Goal: Task Accomplishment & Management: Manage account settings

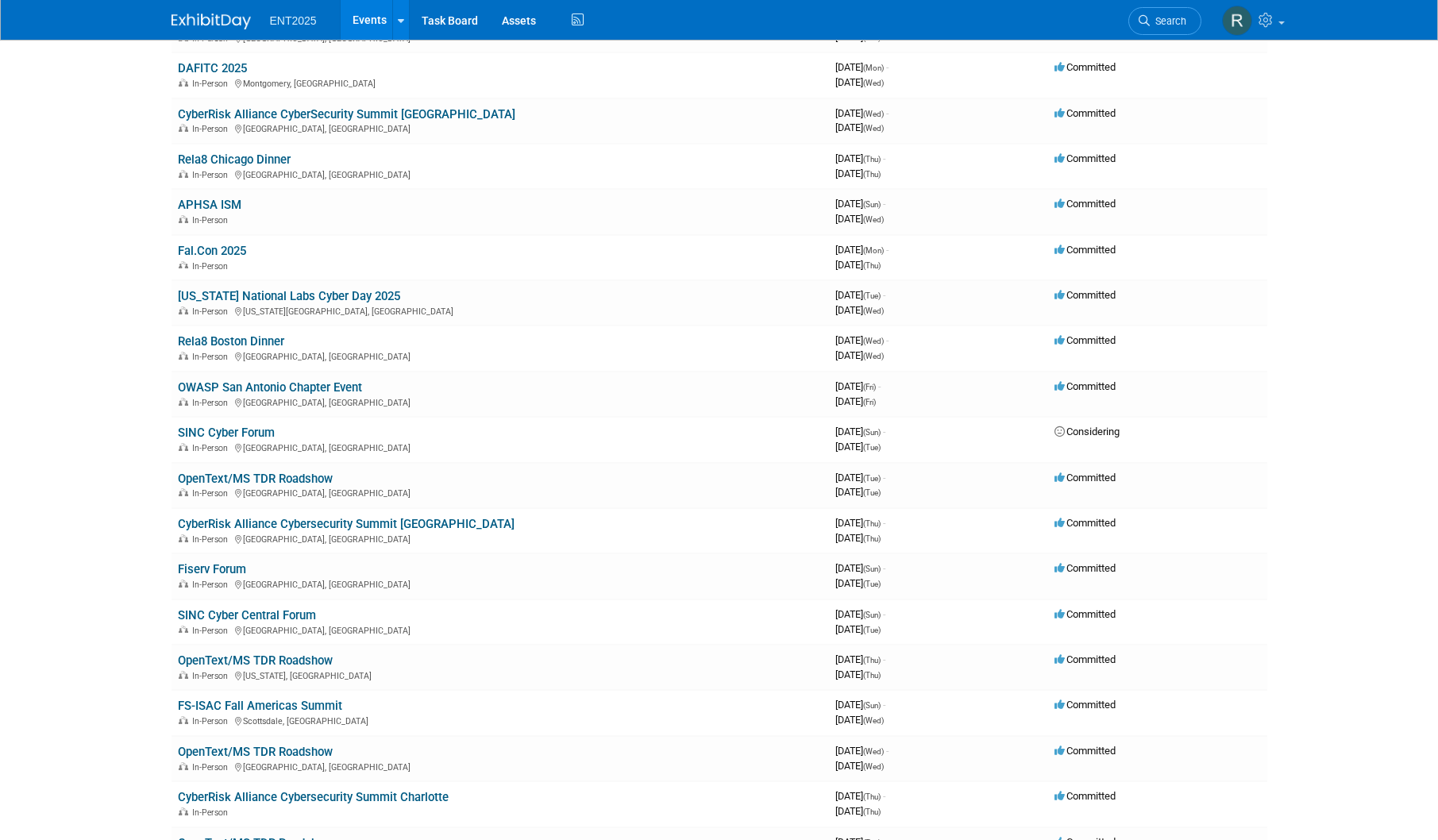
scroll to position [159, 0]
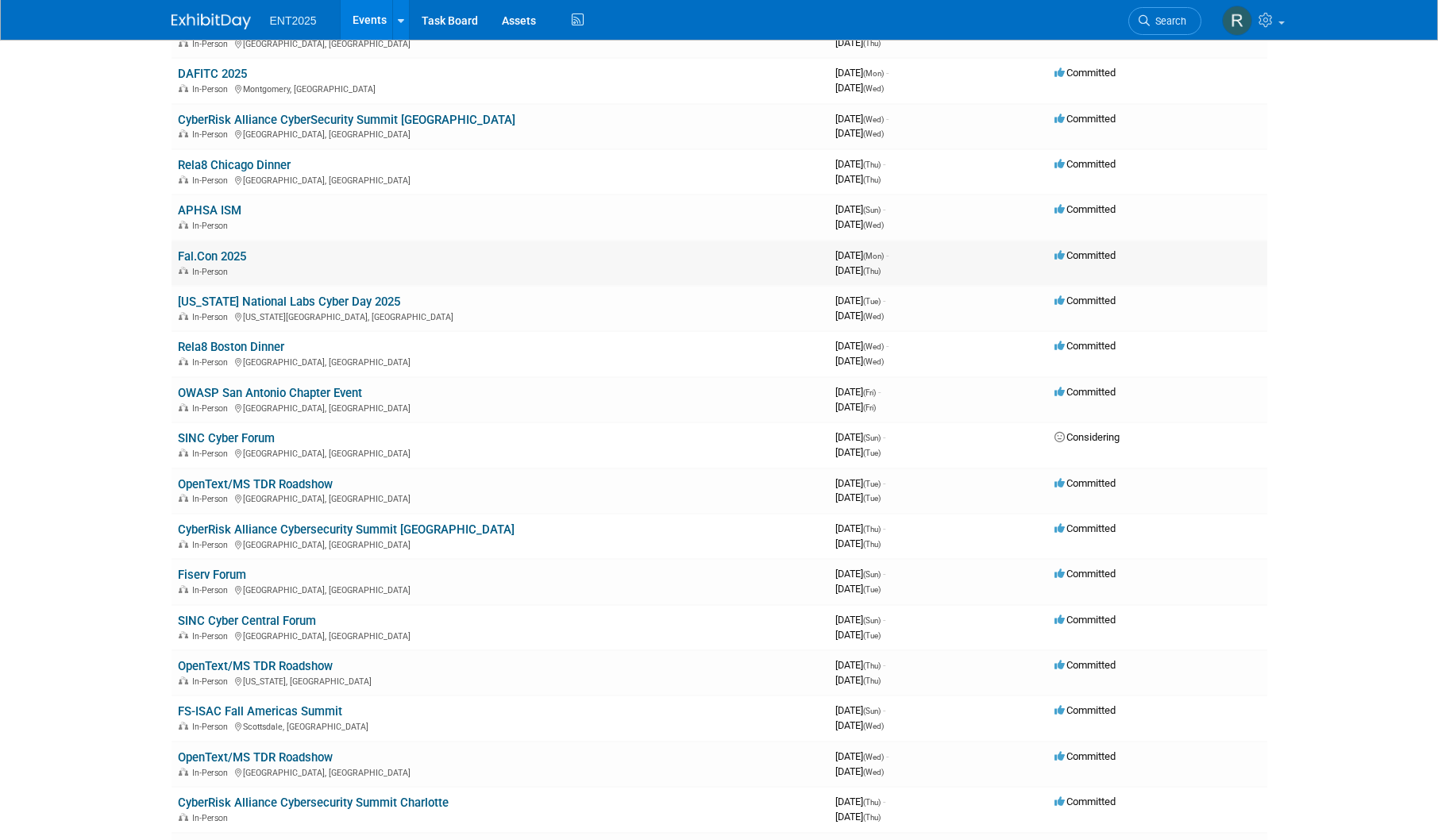
click at [220, 254] on link "Fal.Con 2025" at bounding box center [211, 256] width 69 height 14
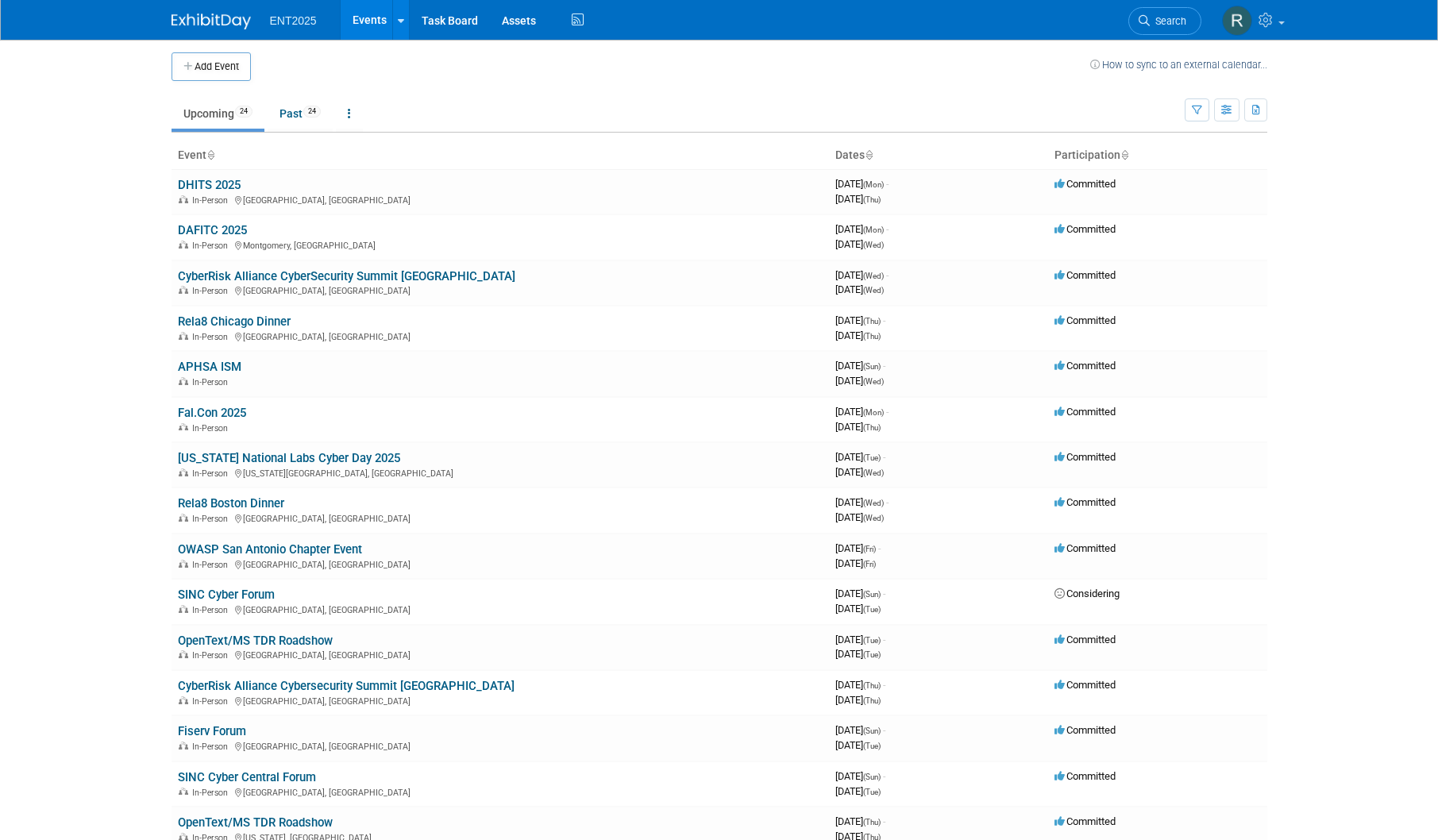
scroll to position [0, 0]
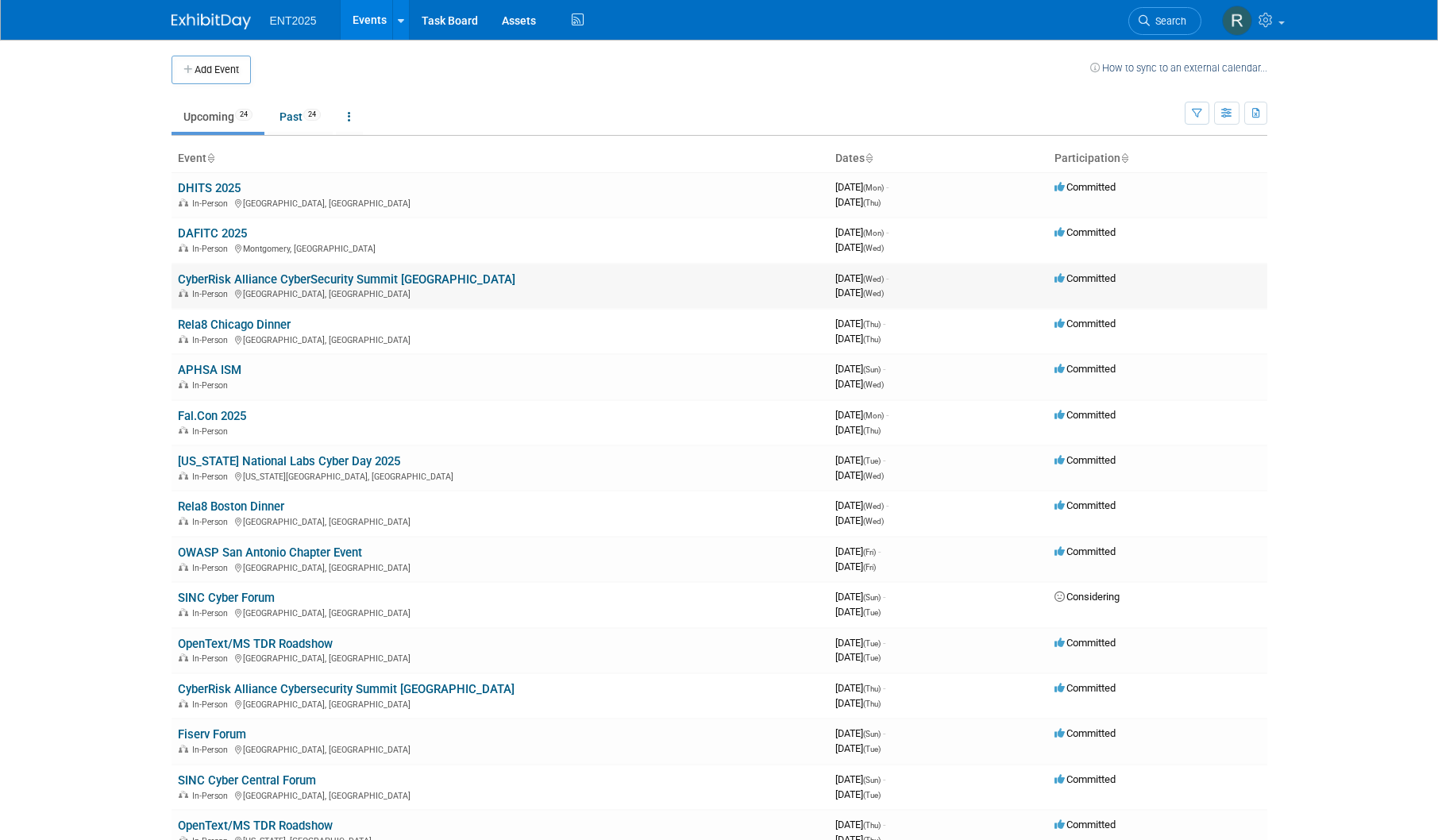
click at [228, 279] on link "CyberRisk Alliance CyberSecurity Summit Chicago" at bounding box center [346, 279] width 337 height 14
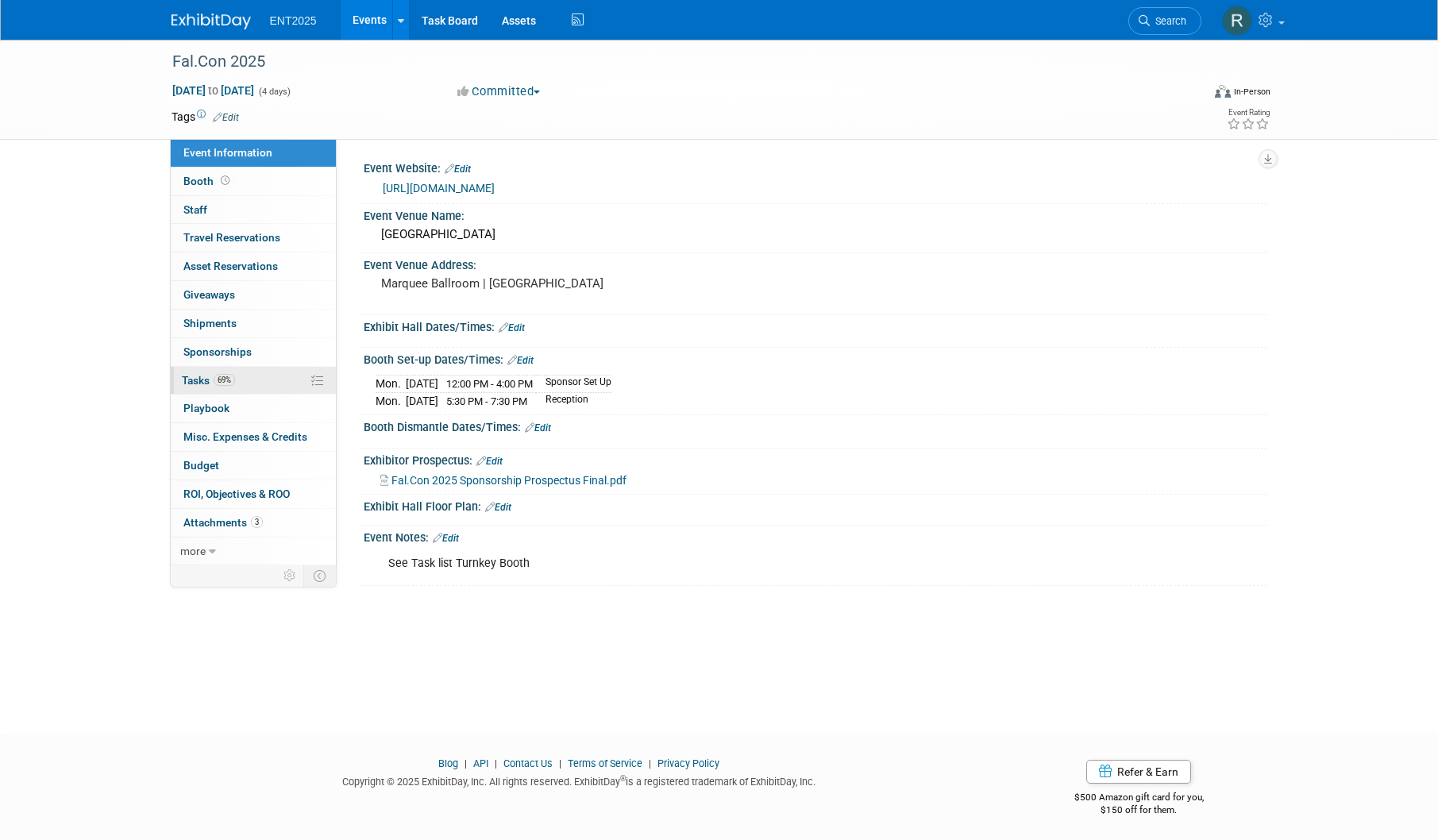
click at [198, 376] on span "Tasks 69%" at bounding box center [208, 379] width 53 height 13
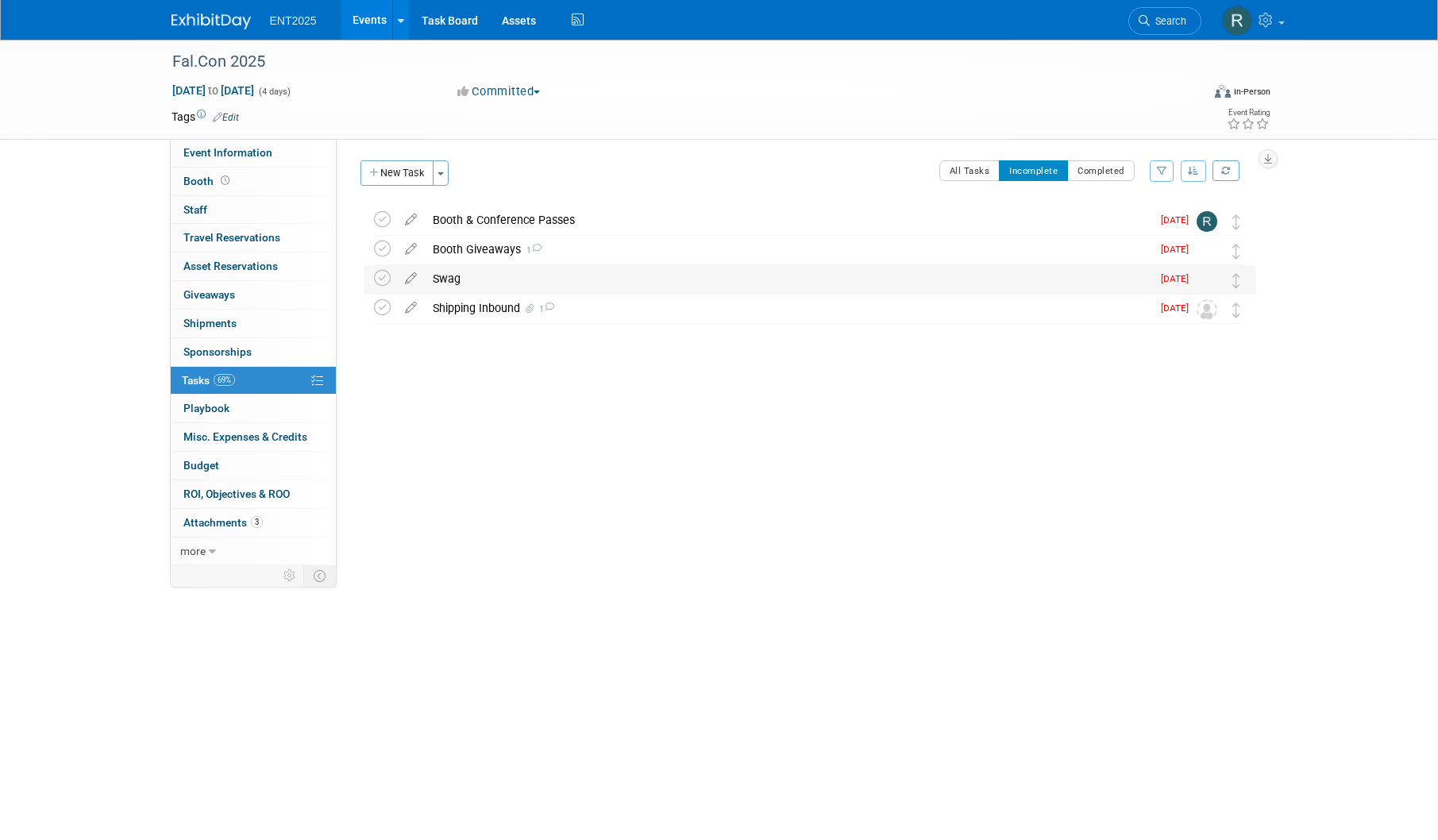
click at [476, 281] on div "Swag" at bounding box center [788, 279] width 726 height 27
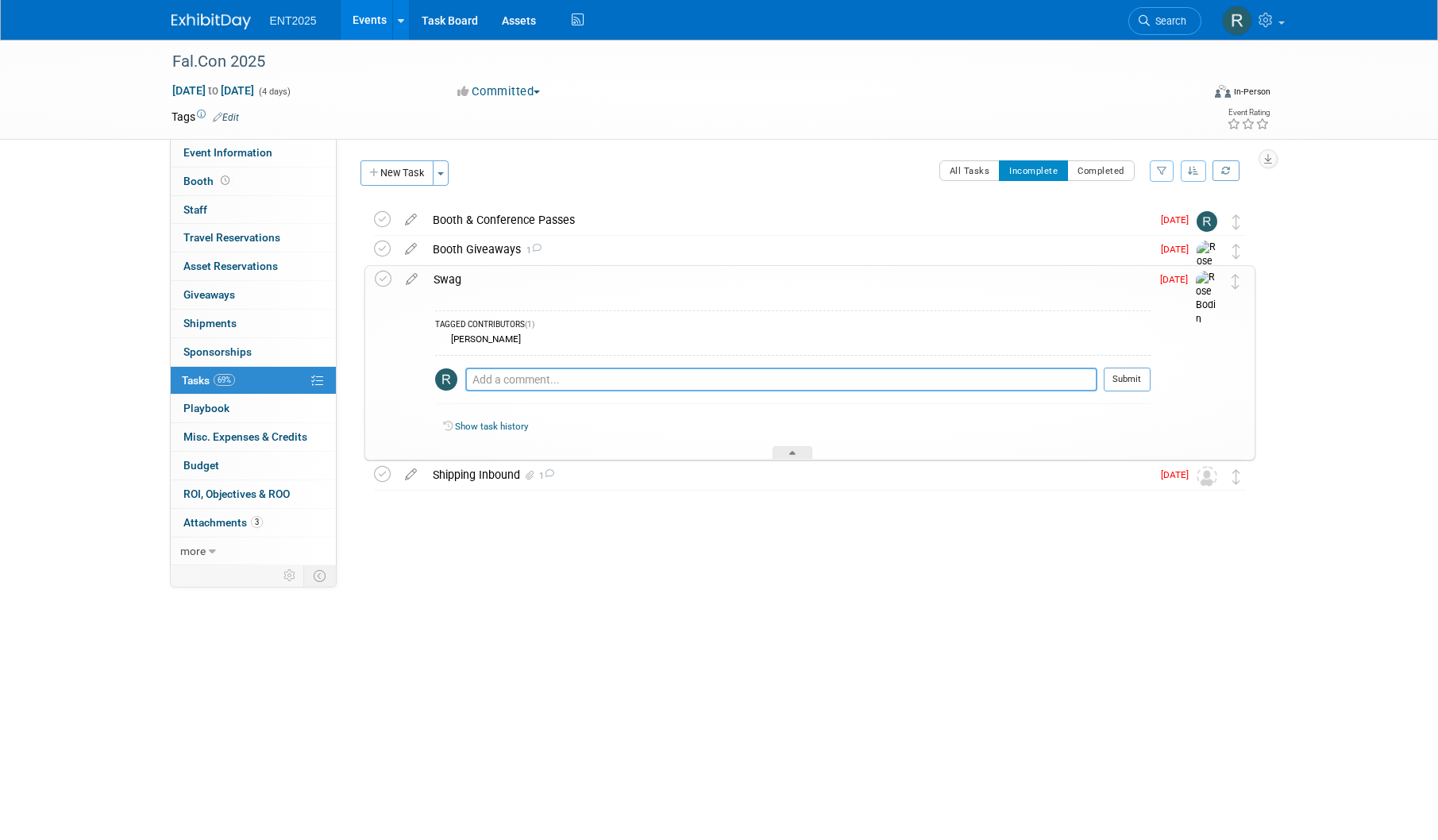
click at [501, 377] on textarea at bounding box center [781, 379] width 632 height 24
click at [1202, 346] on td at bounding box center [1211, 362] width 32 height 193
click at [488, 379] on textarea at bounding box center [781, 379] width 632 height 24
paste textarea "Swag Items: 50 - Spiral notebooks 50 - Pens (same as we had a black hat) 40 - W…"
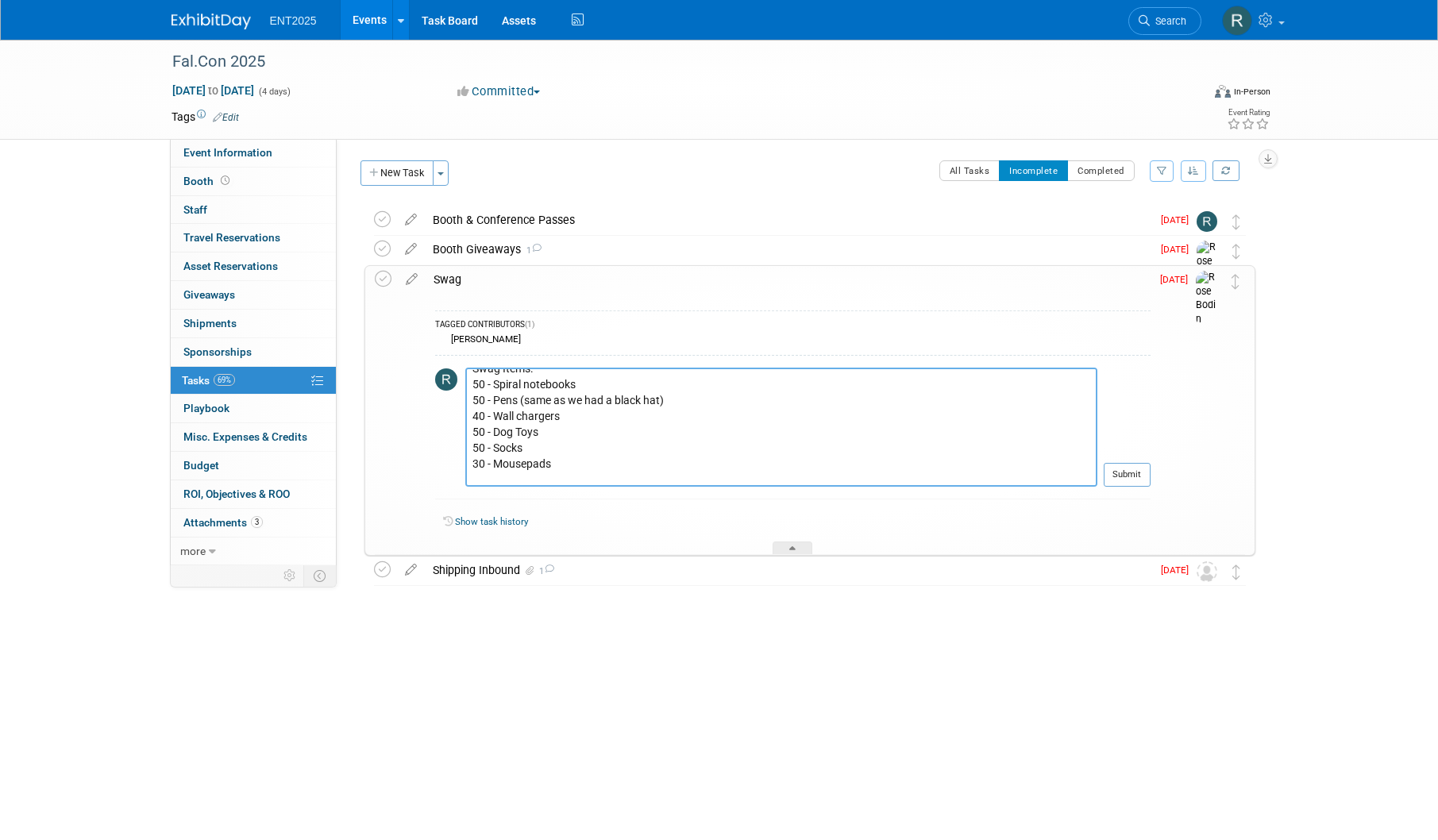
scroll to position [17, 0]
drag, startPoint x: 561, startPoint y: 453, endPoint x: 465, endPoint y: 458, distance: 96.1
click at [465, 458] on textarea "Swag Items: 50 - Spiral notebooks 50 - Pens (same as we had a black hat) 40 - W…" at bounding box center [781, 427] width 632 height 119
drag, startPoint x: 610, startPoint y: 410, endPoint x: 586, endPoint y: 412, distance: 24.1
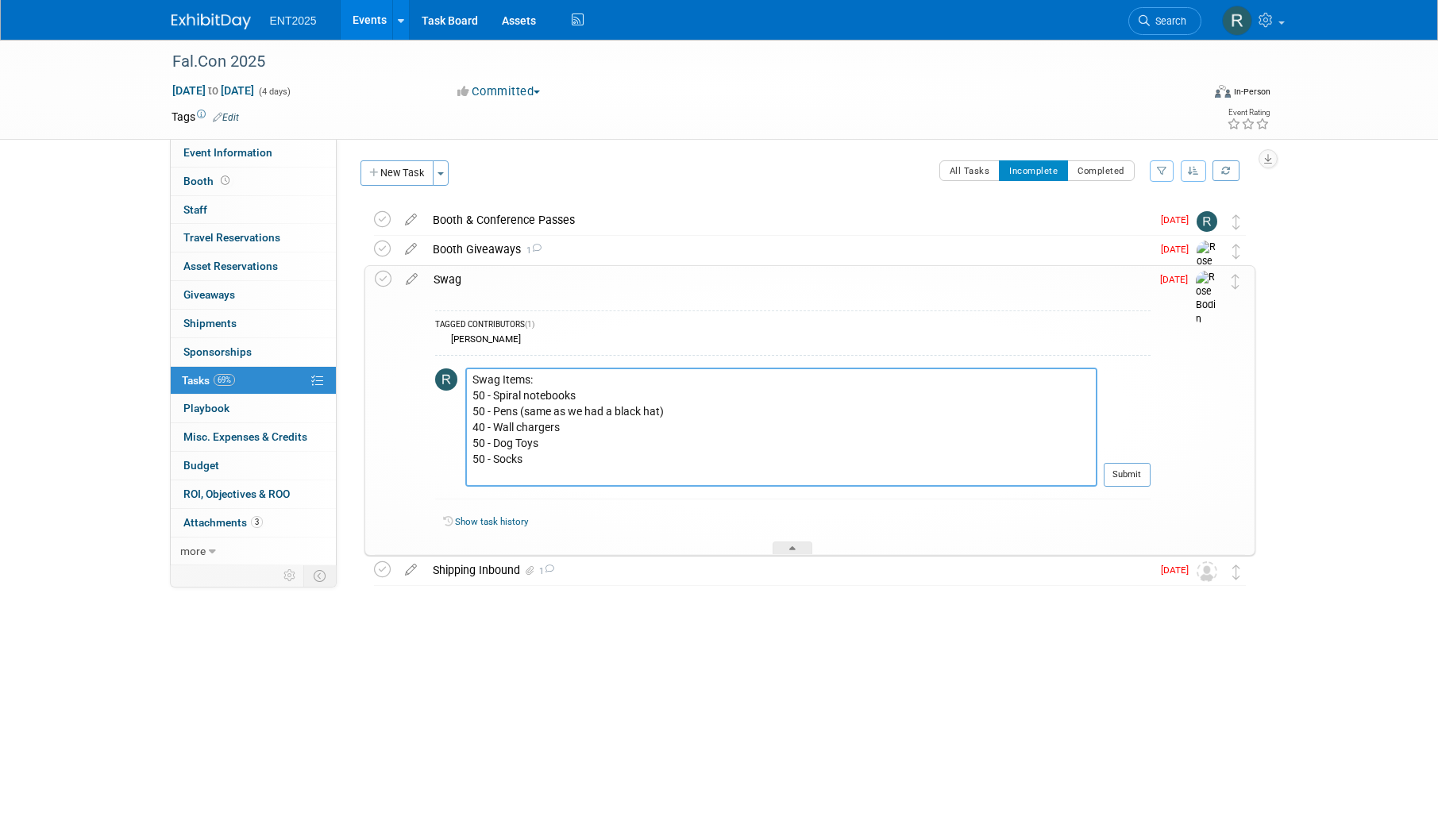
click at [586, 412] on textarea "Swag Items: 50 - Spiral notebooks 50 - Pens (same as we had a black hat) 40 - W…" at bounding box center [781, 427] width 632 height 119
drag, startPoint x: 627, startPoint y: 410, endPoint x: 660, endPoint y: 412, distance: 33.1
click at [629, 410] on textarea "Swag Items: 50 - Spiral notebooks 50 - Pens (same as we sent to black hat) 40 -…" at bounding box center [781, 427] width 632 height 119
click at [658, 412] on textarea "Swag Items: 50 - Spiral notebooks 50 - Pens (same as we sent to Black hat) 40 -…" at bounding box center [781, 427] width 632 height 119
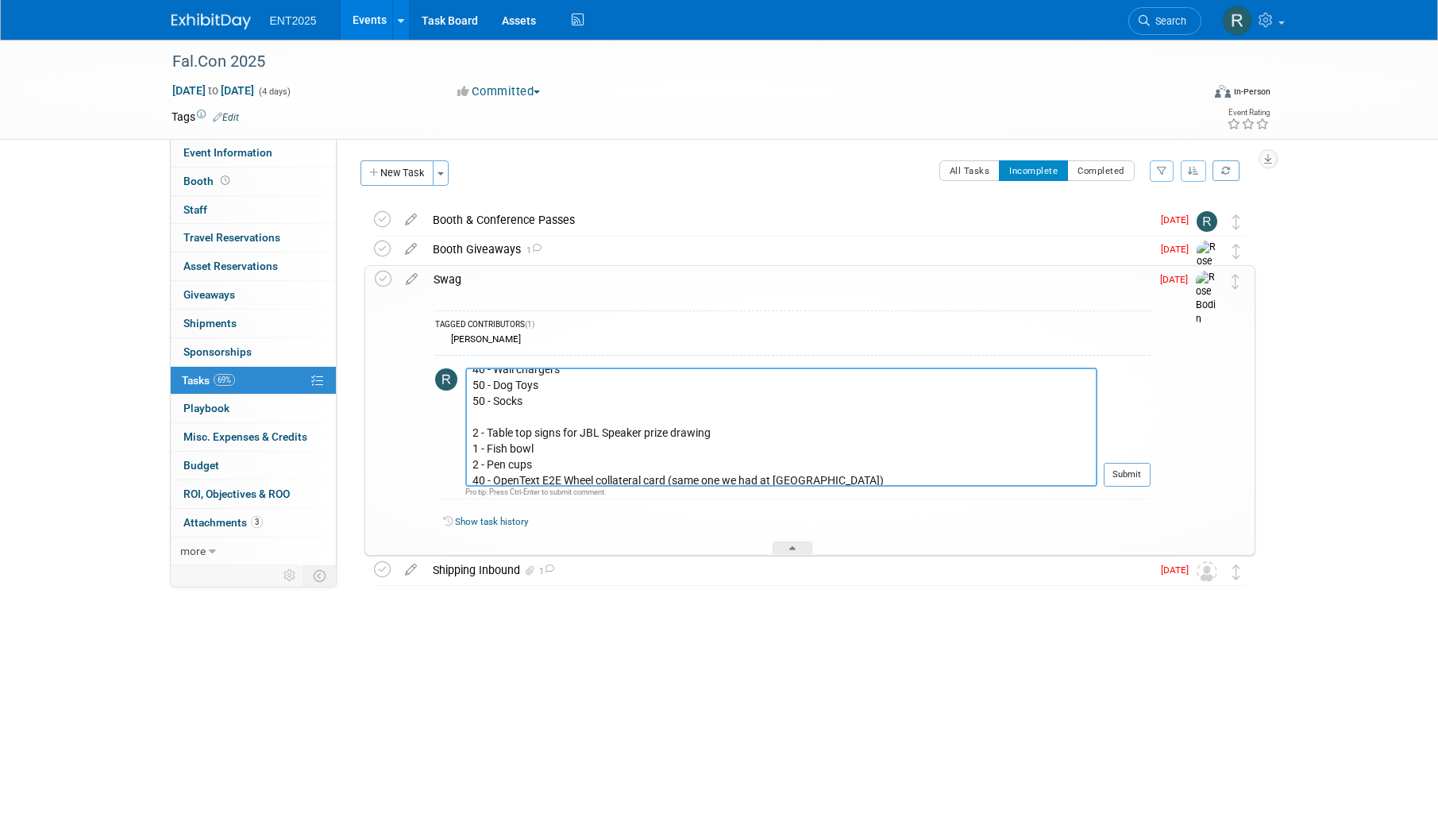
scroll to position [64, 0]
click at [469, 426] on textarea "Swag Items: 50 - Spiral notebooks 50 - Pens (same as we sent to Black Hat) 40 -…" at bounding box center [781, 427] width 632 height 119
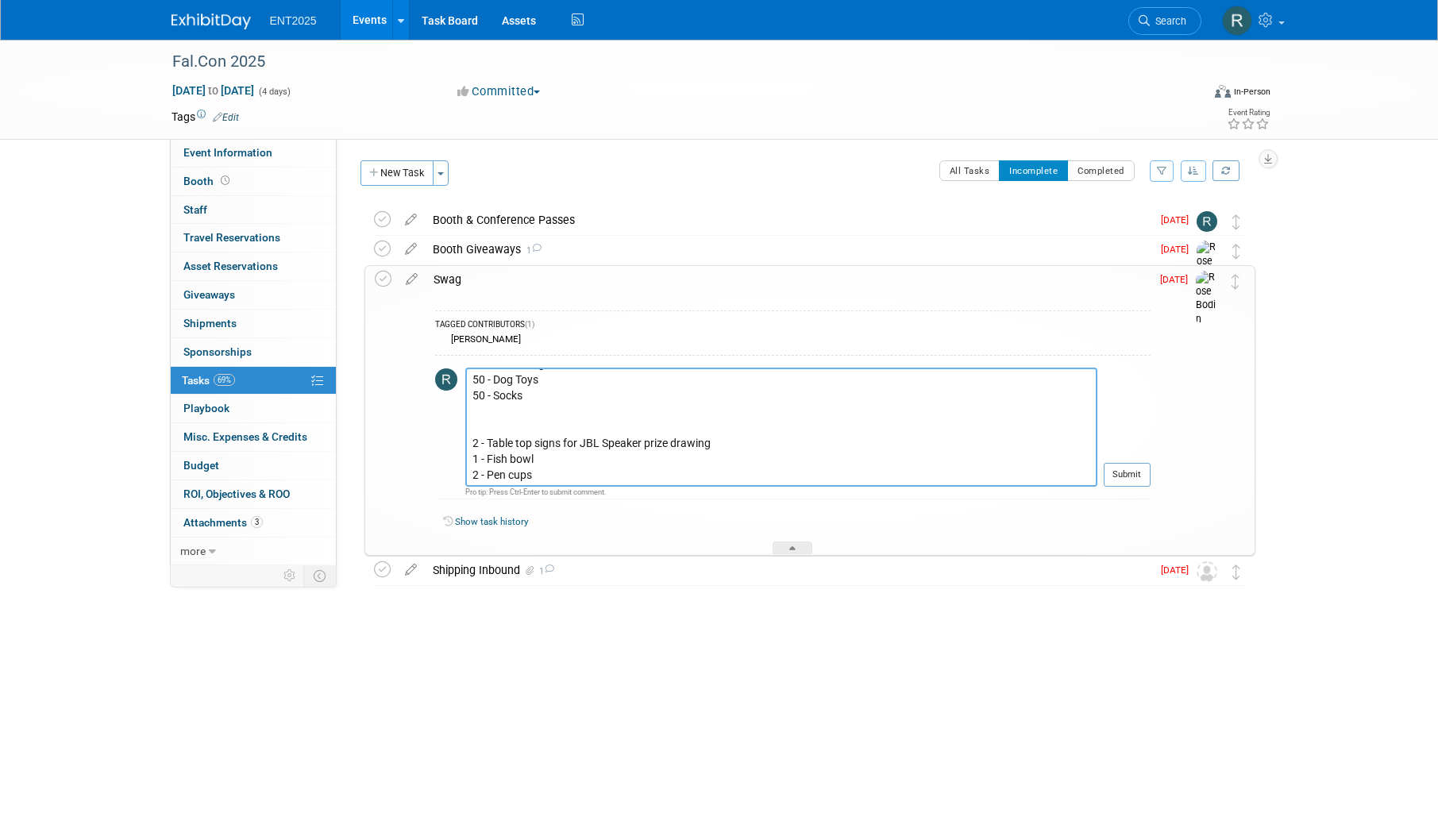
click at [487, 422] on textarea "Swag Items: 50 - Spiral notebooks 50 - Pens (same as we sent to Black Hat) 40 -…" at bounding box center [781, 427] width 632 height 119
click at [522, 421] on textarea "Swag Items: 50 - Spiral notebooks 50 - Pens (same as we sent to Black Hat) 40 -…" at bounding box center [781, 427] width 632 height 119
click at [528, 428] on textarea "Swag Items: 50 - Spiral notebooks 50 - Pens (same as we sent to Black Hat) 40 -…" at bounding box center [781, 427] width 632 height 119
click at [526, 428] on textarea "Swag Items: 50 - Spiral notebooks 50 - Pens (same as we sent to Black Hat) 40 -…" at bounding box center [781, 427] width 632 height 119
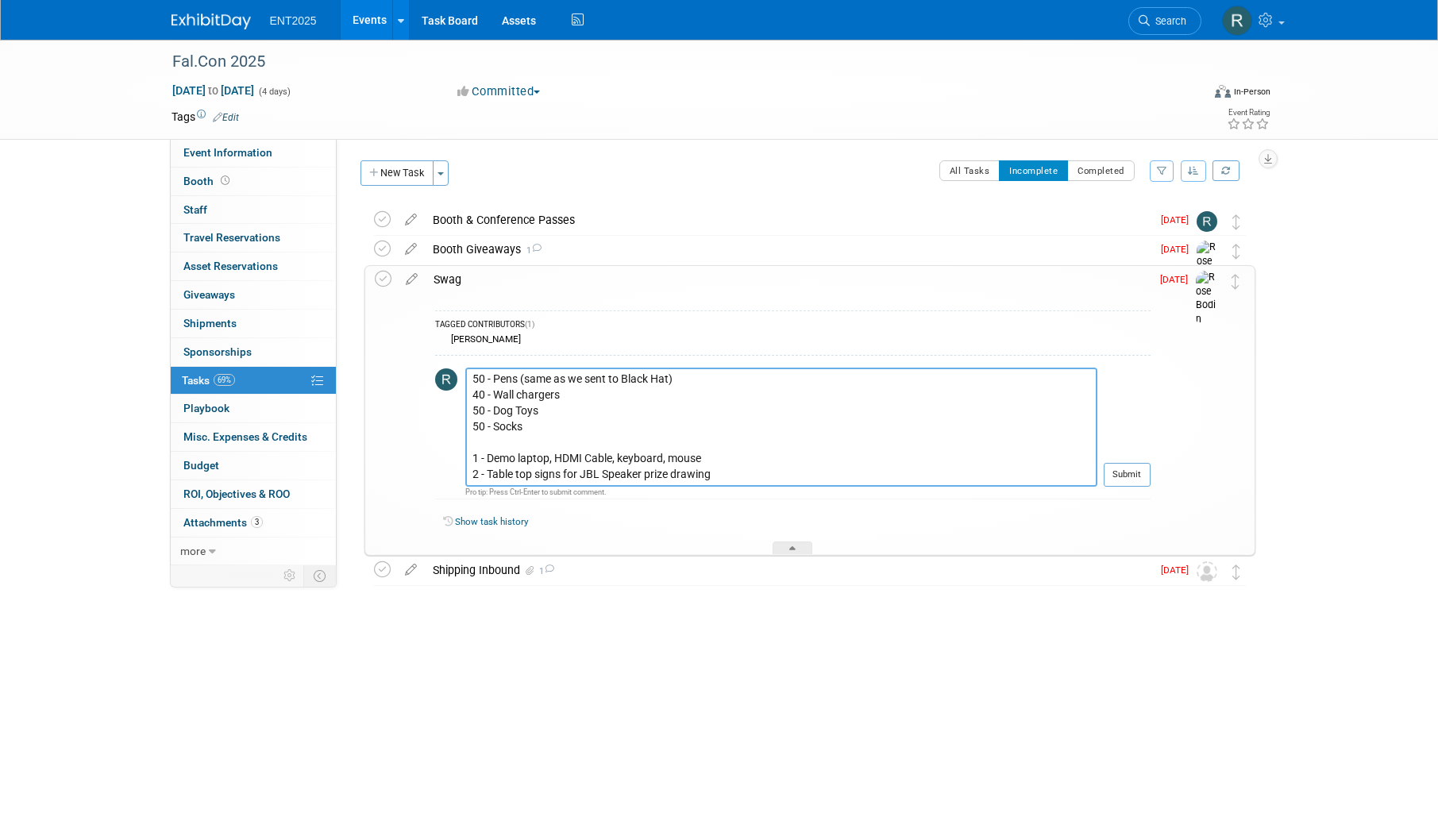
scroll to position [59, 0]
click at [501, 418] on textarea "Swag Items: 50 - Spiral notebooks 50 - Pens (same as we sent to Black Hat) 40 -…" at bounding box center [781, 427] width 632 height 119
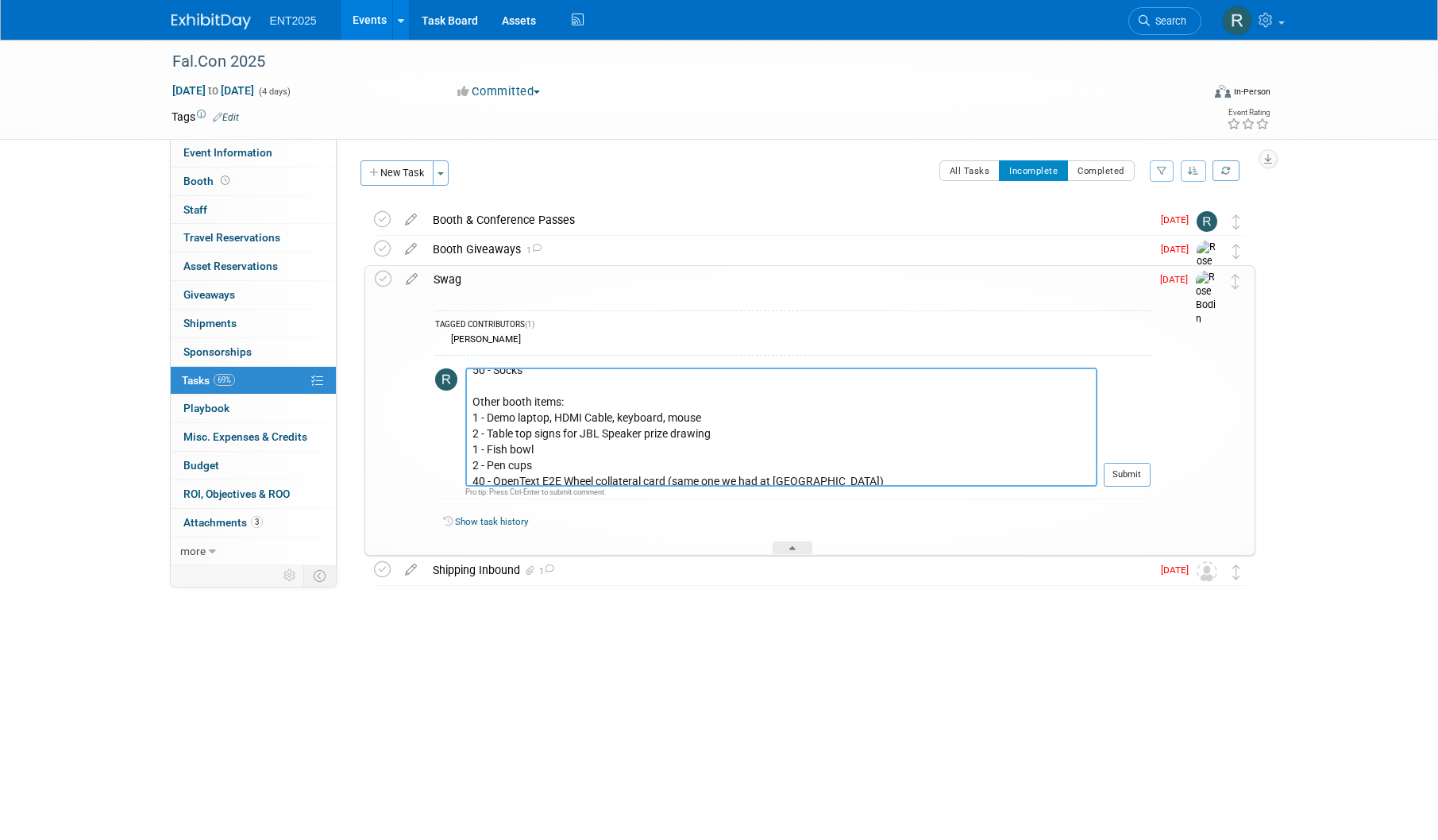
click at [590, 414] on textarea "Swag Items: 50 - Spiral notebooks 50 - Pens (same as we sent to Black Hat) 40 -…" at bounding box center [781, 427] width 632 height 119
click at [718, 434] on textarea "Swag Items: 50 - Spiral notebooks 50 - Pens (same as we sent to Black Hat) 40 -…" at bounding box center [781, 427] width 632 height 119
click at [490, 438] on textarea "Swag Items: 50 - Spiral notebooks 50 - Pens (same as we sent to Black Hat) 40 -…" at bounding box center [781, 427] width 632 height 119
click at [488, 442] on textarea "Swag Items: 50 - Spiral notebooks 50 - Pens (same as we sent to Black Hat) 40 -…" at bounding box center [781, 427] width 632 height 119
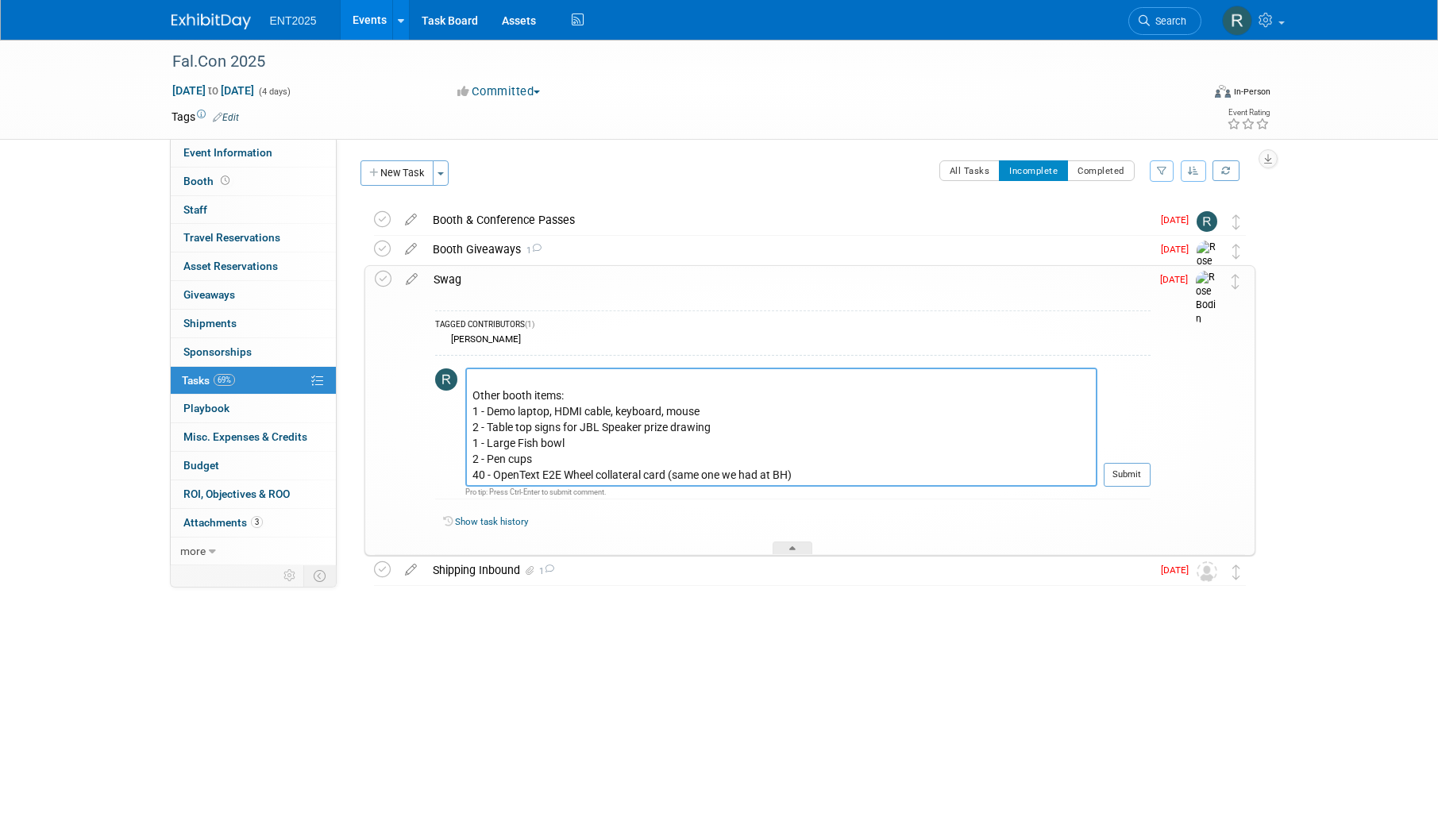
click at [494, 444] on textarea "Swag Items: 50 - Spiral notebooks 50 - Pens (same as we sent to Black Hat) 40 -…" at bounding box center [781, 427] width 632 height 119
click at [823, 442] on textarea "Swag Items: 50 - Spiral notebooks 50 - Pens (same as we sent to Black Hat) 40 -…" at bounding box center [781, 427] width 632 height 119
type textarea "Swag Items: 50 - Spiral notebooks 50 - Pens (same as we sent to Black Hat) 40 -…"
click at [1132, 478] on button "Submit" at bounding box center [1126, 474] width 46 height 24
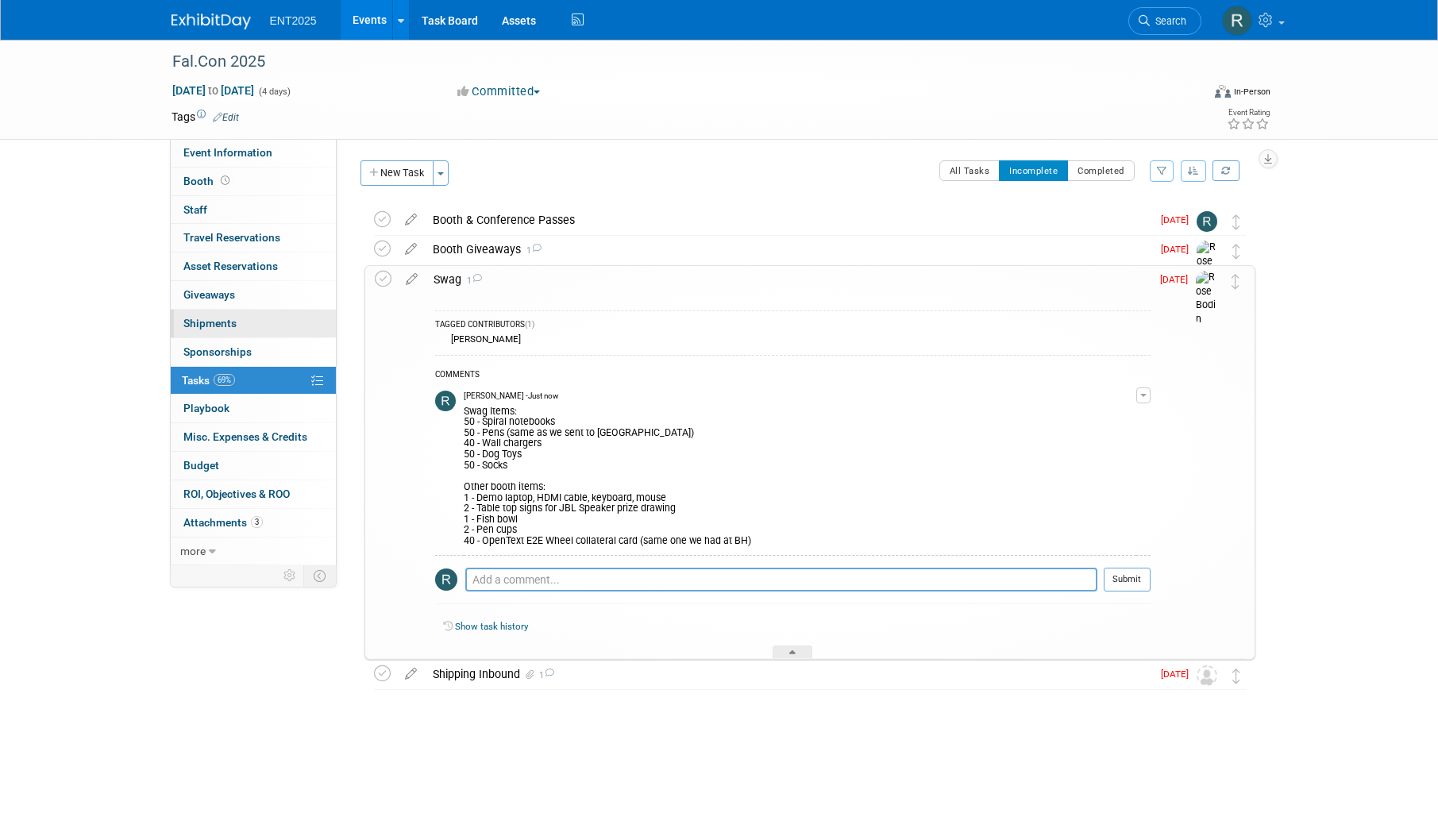
click at [231, 322] on span "Shipments 0" at bounding box center [210, 322] width 53 height 13
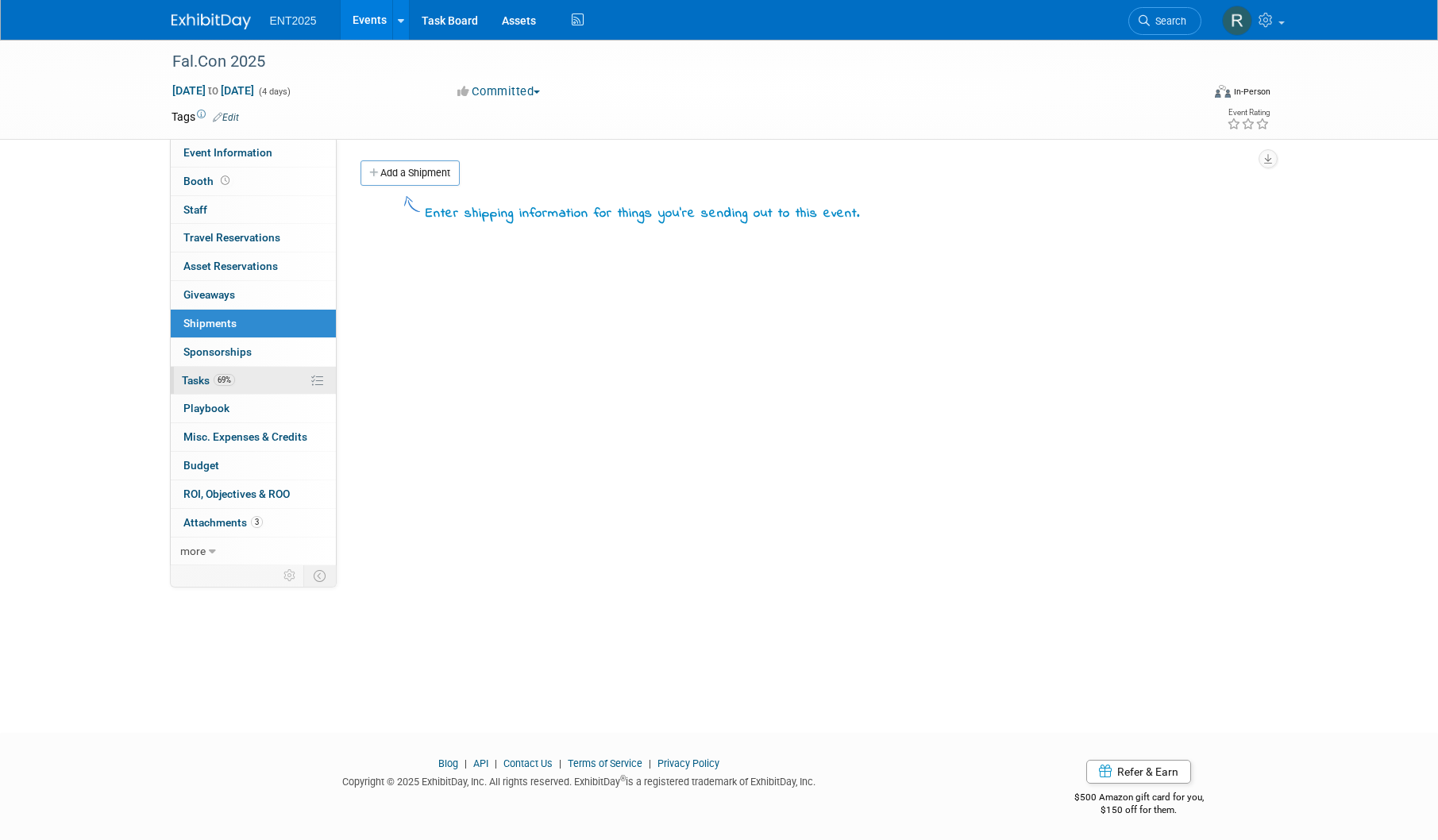
click at [193, 377] on span "Tasks 69%" at bounding box center [208, 379] width 53 height 13
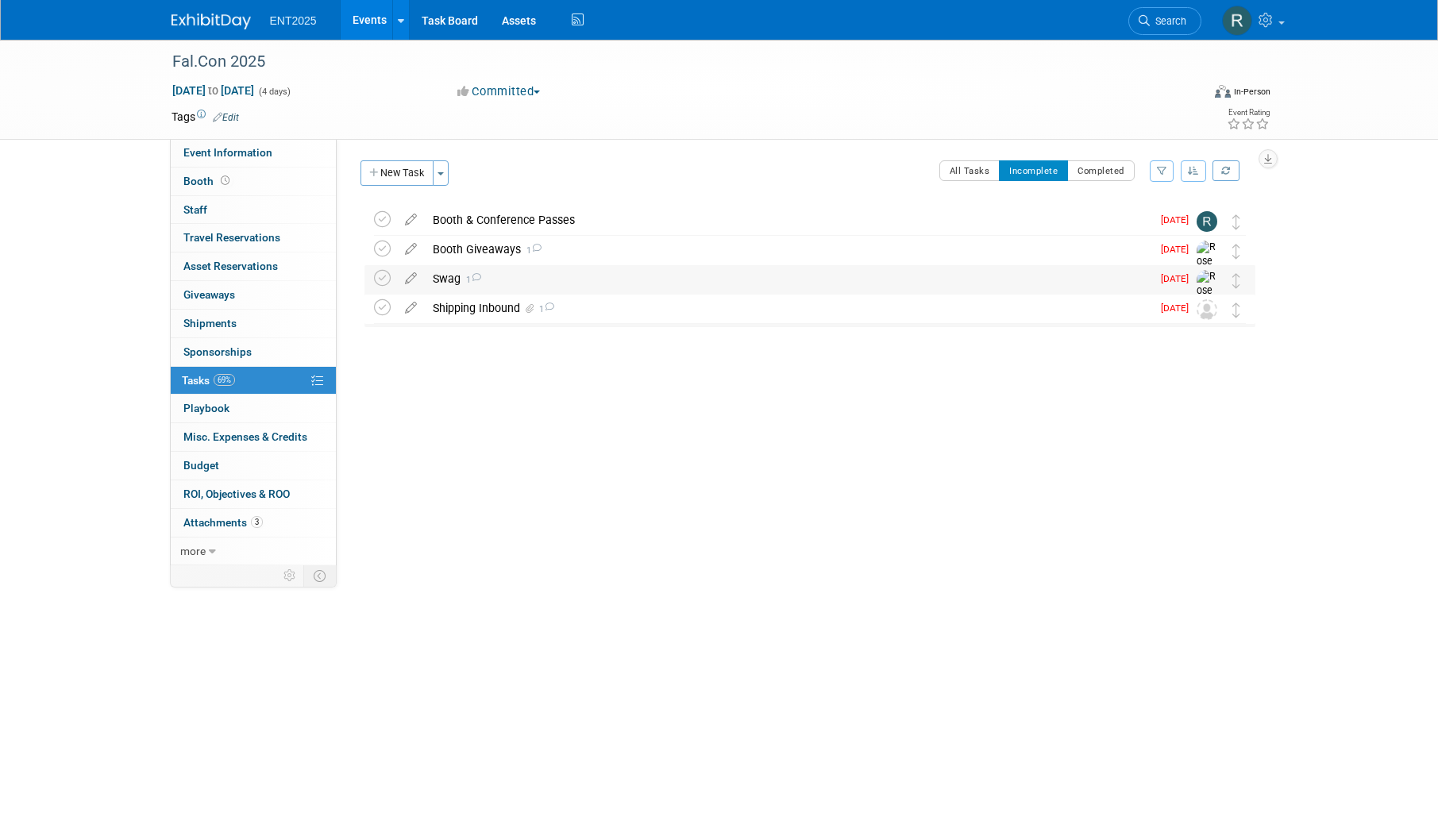
click at [464, 279] on span "1" at bounding box center [470, 279] width 20 height 11
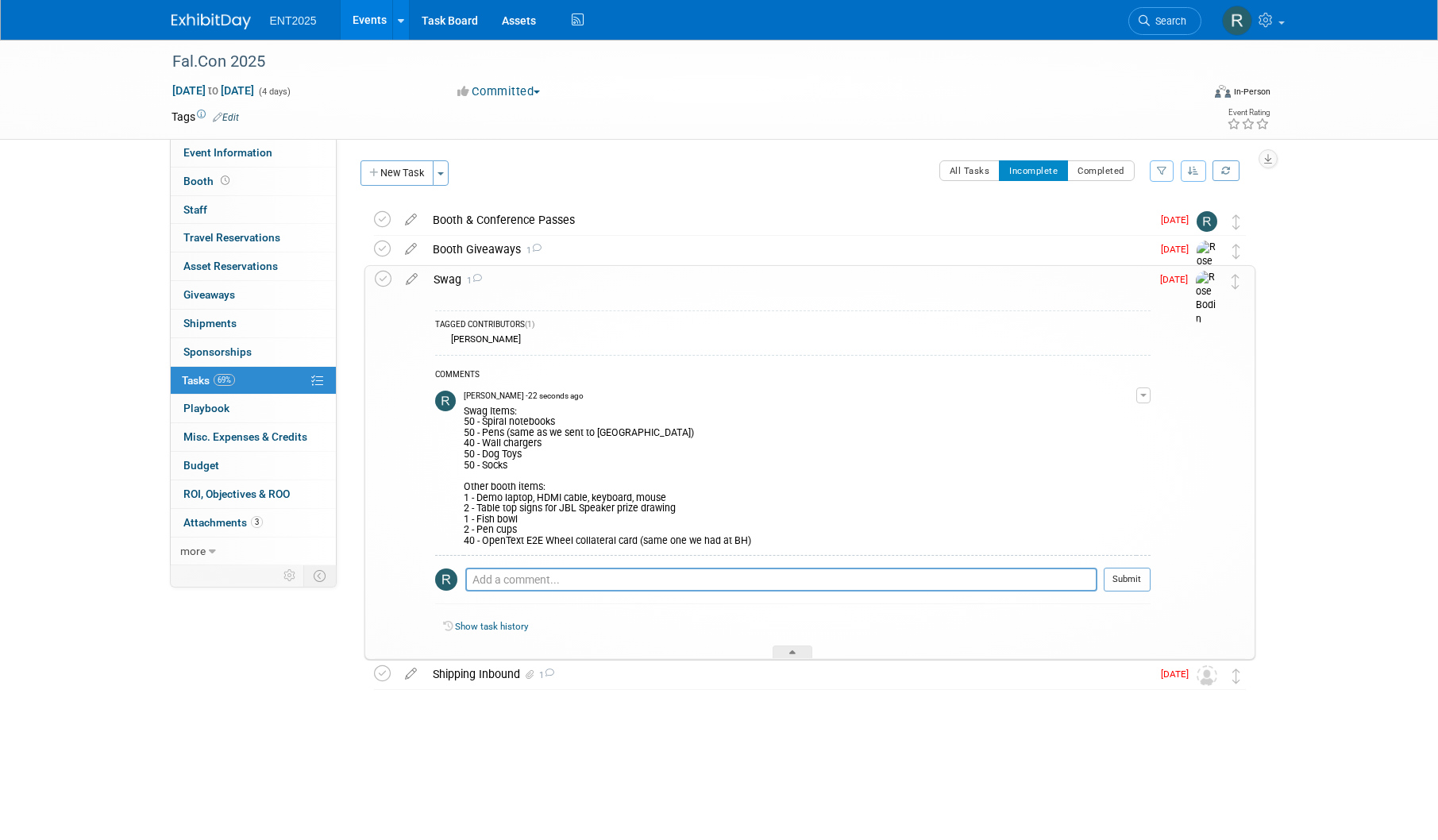
click at [512, 508] on div "Swag Items: 50 - Spiral notebooks 50 - Pens (same as we sent to Black Hat) 40 -…" at bounding box center [800, 475] width 672 height 145
drag, startPoint x: 685, startPoint y: 509, endPoint x: 465, endPoint y: 512, distance: 220.0
click at [465, 512] on div "Swag Items: 50 - Spiral notebooks 50 - Pens (same as we sent to Black Hat) 40 -…" at bounding box center [800, 475] width 672 height 145
copy div "2 - Table top signs for JBL Speaker prize drawing"
click at [724, 409] on div "Swag Items: 50 - Spiral notebooks 50 - Pens (same as we sent to Black Hat) 40 -…" at bounding box center [800, 475] width 672 height 145
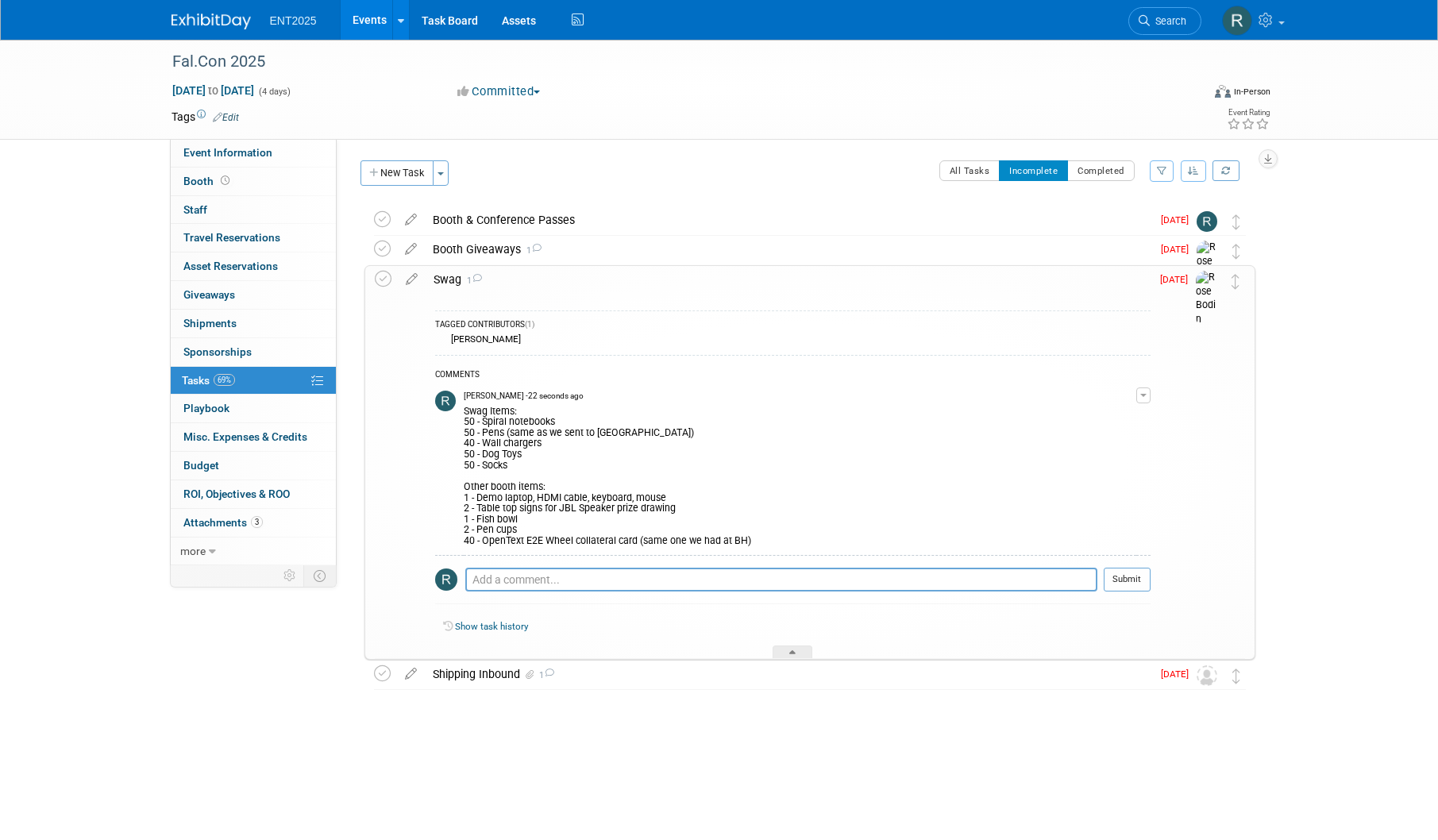
click at [464, 413] on div "Swag Items: 50 - Spiral notebooks 50 - Pens (same as we sent to Black Hat) 40 -…" at bounding box center [800, 475] width 672 height 145
drag, startPoint x: 464, startPoint y: 413, endPoint x: 574, endPoint y: 416, distance: 110.0
click at [574, 416] on div "Swag Items: 50 - Spiral notebooks 50 - Pens (same as we sent to Black Hat) 40 -…" at bounding box center [800, 475] width 672 height 145
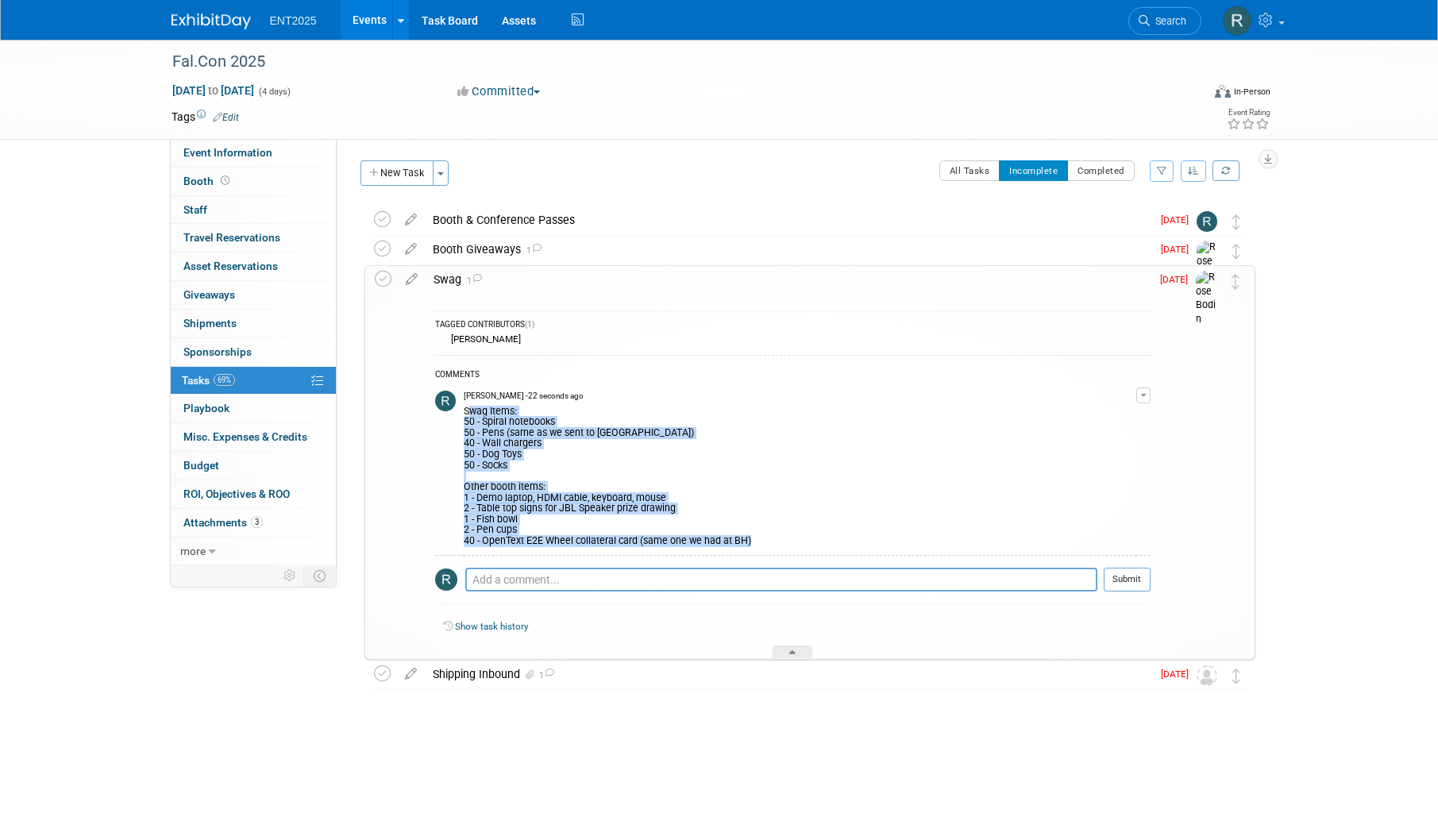
drag, startPoint x: 465, startPoint y: 415, endPoint x: 813, endPoint y: 550, distance: 373.3
click at [813, 550] on td "[PERSON_NAME] - 22 seconds ago Swag Items: 50 - Spiral notebooks 50 - Pens (sam…" at bounding box center [800, 469] width 672 height 171
copy div "Swag Items: 50 - Spiral notebooks 50 - Pens (same as we sent to Black Hat) 40 -…"
click at [235, 292] on span "Giveaways 0" at bounding box center [209, 294] width 51 height 13
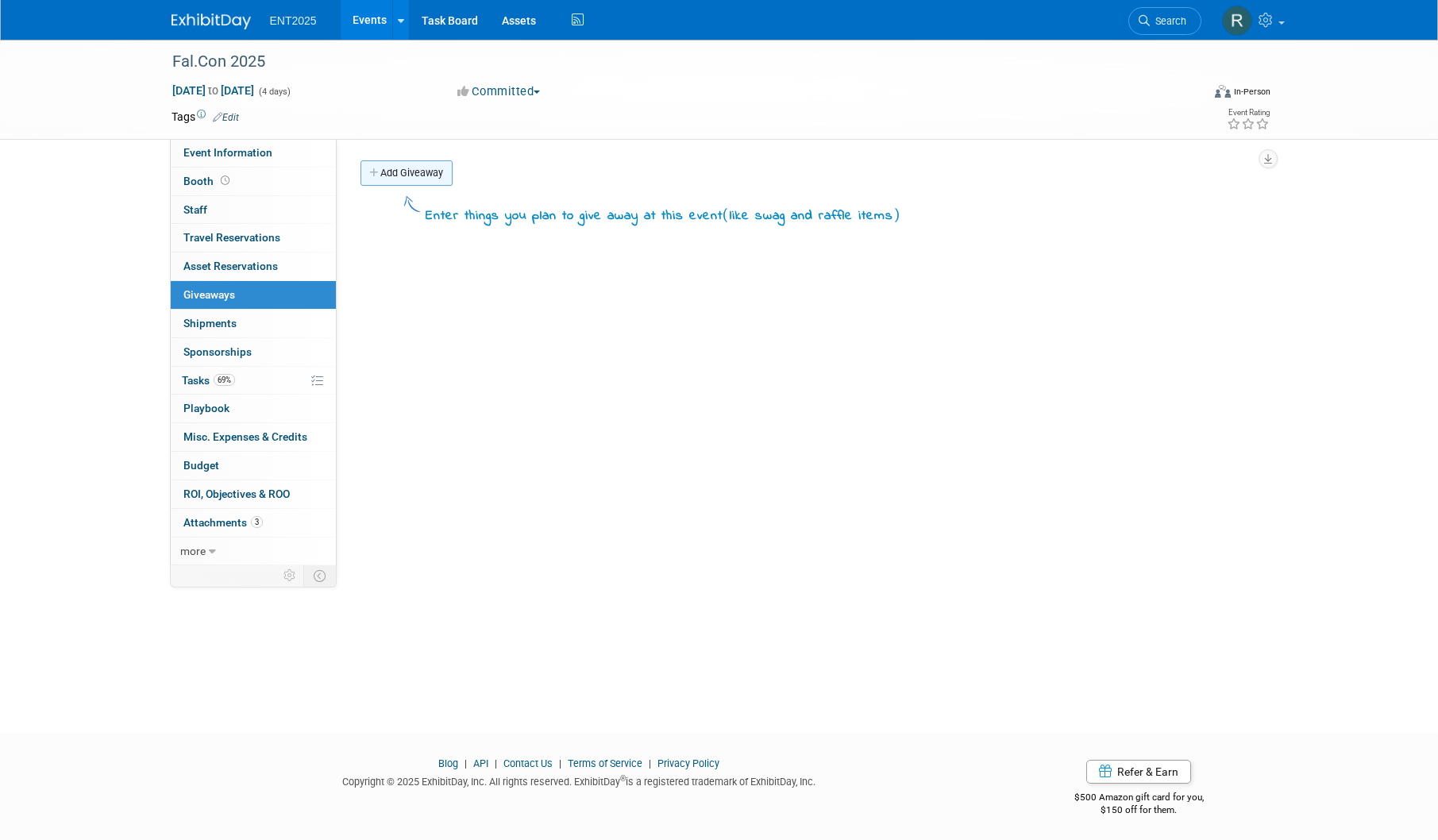
click at [416, 171] on link "Add Giveaway" at bounding box center [406, 173] width 92 height 25
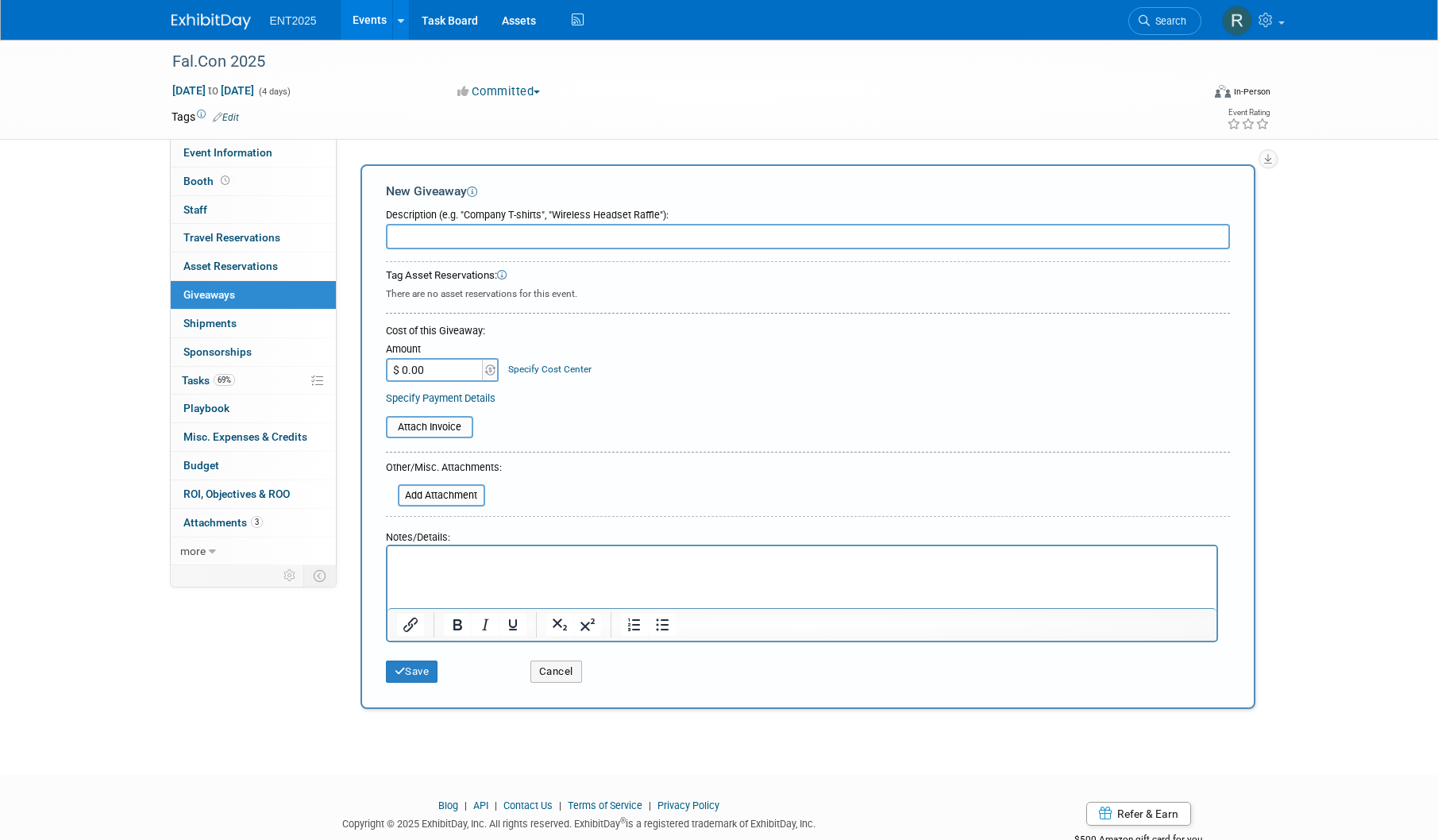
click at [430, 238] on input "text" at bounding box center [807, 237] width 844 height 25
type input "JBL Speaker Prize Drawing"
type input "$ 100.00"
click at [605, 412] on div "Attach Invoice" at bounding box center [807, 425] width 844 height 38
click at [420, 674] on button "Save" at bounding box center [411, 671] width 52 height 22
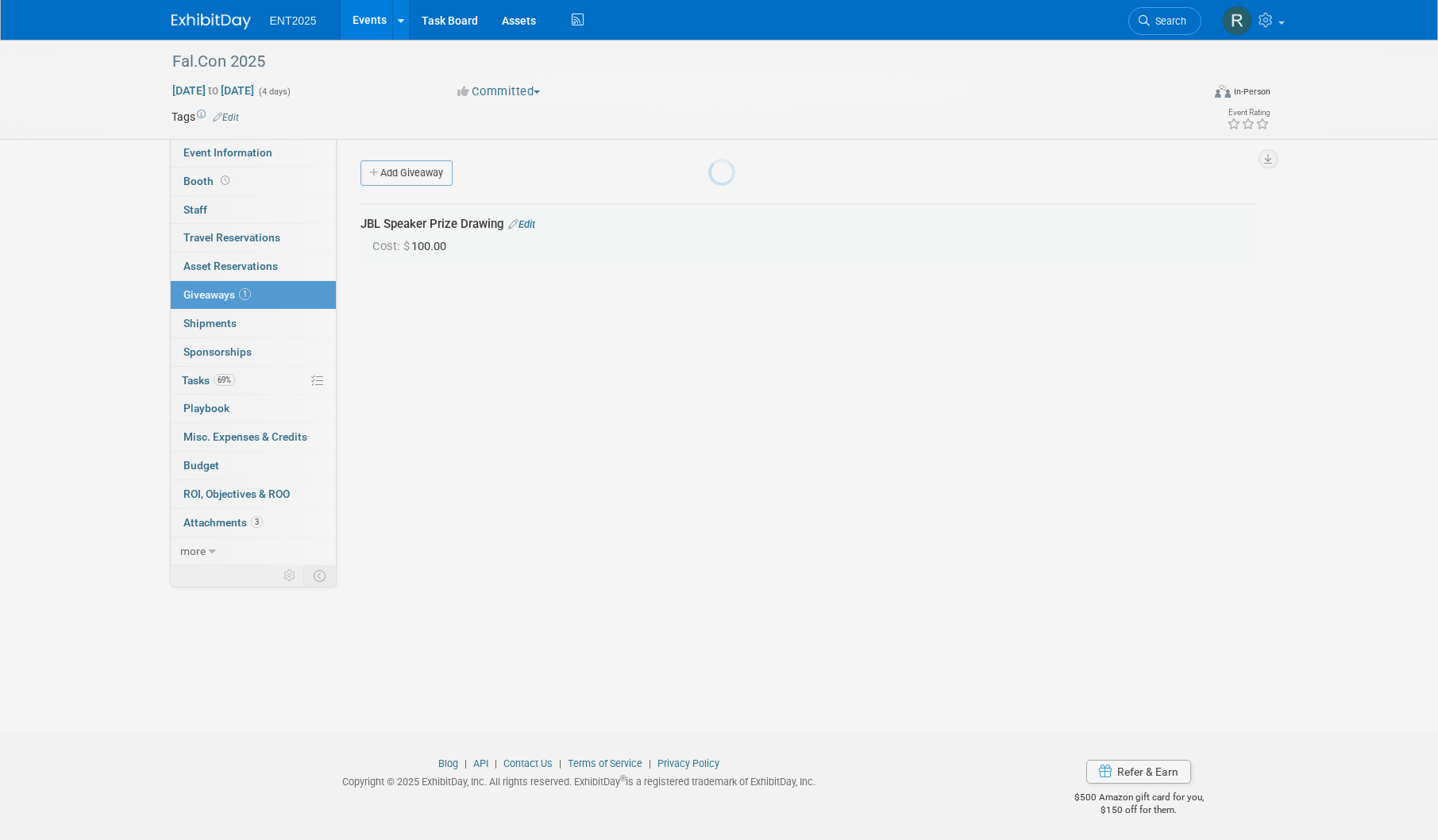
scroll to position [4, 0]
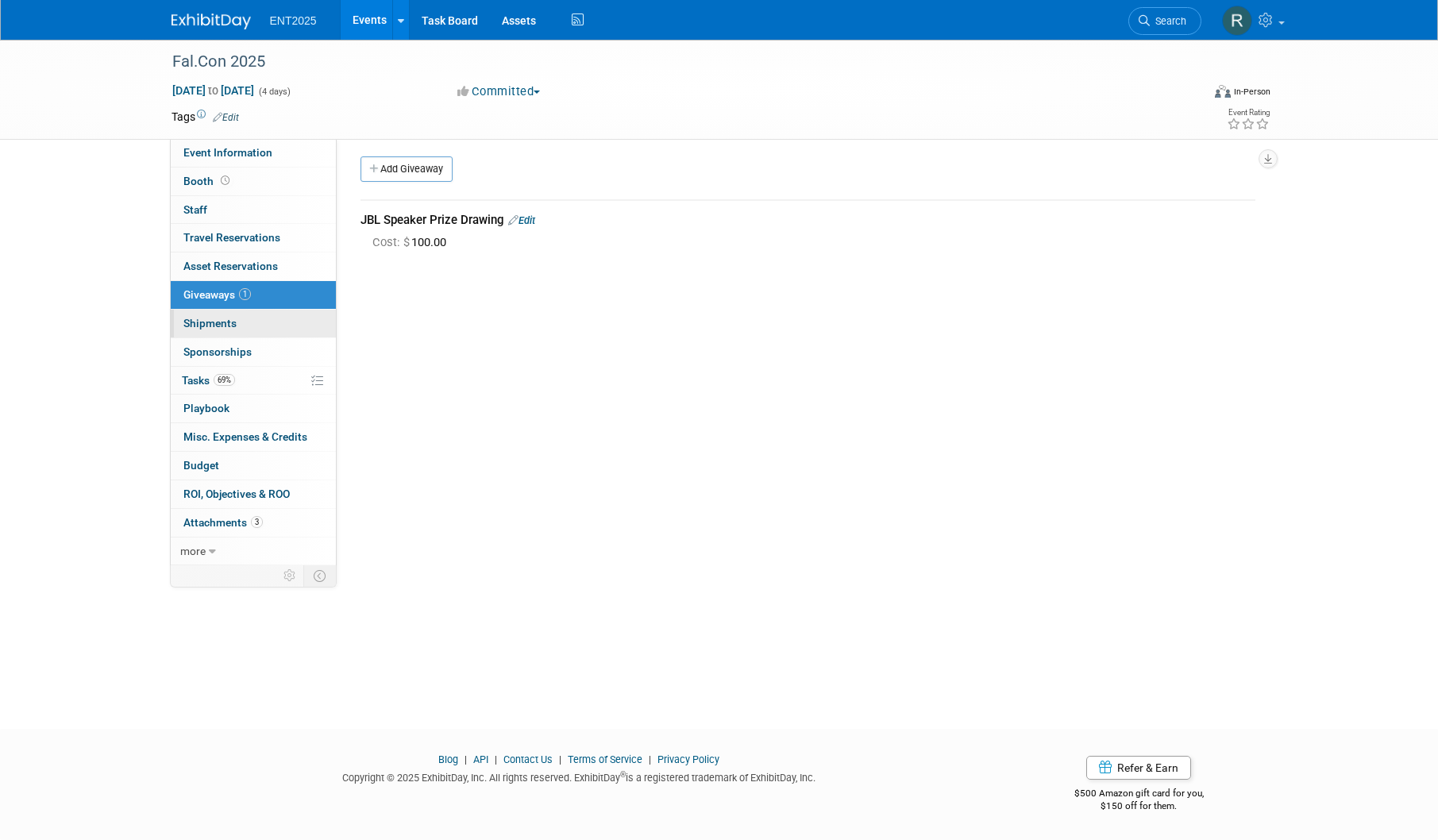
click at [226, 321] on span "Shipments 0" at bounding box center [210, 322] width 53 height 13
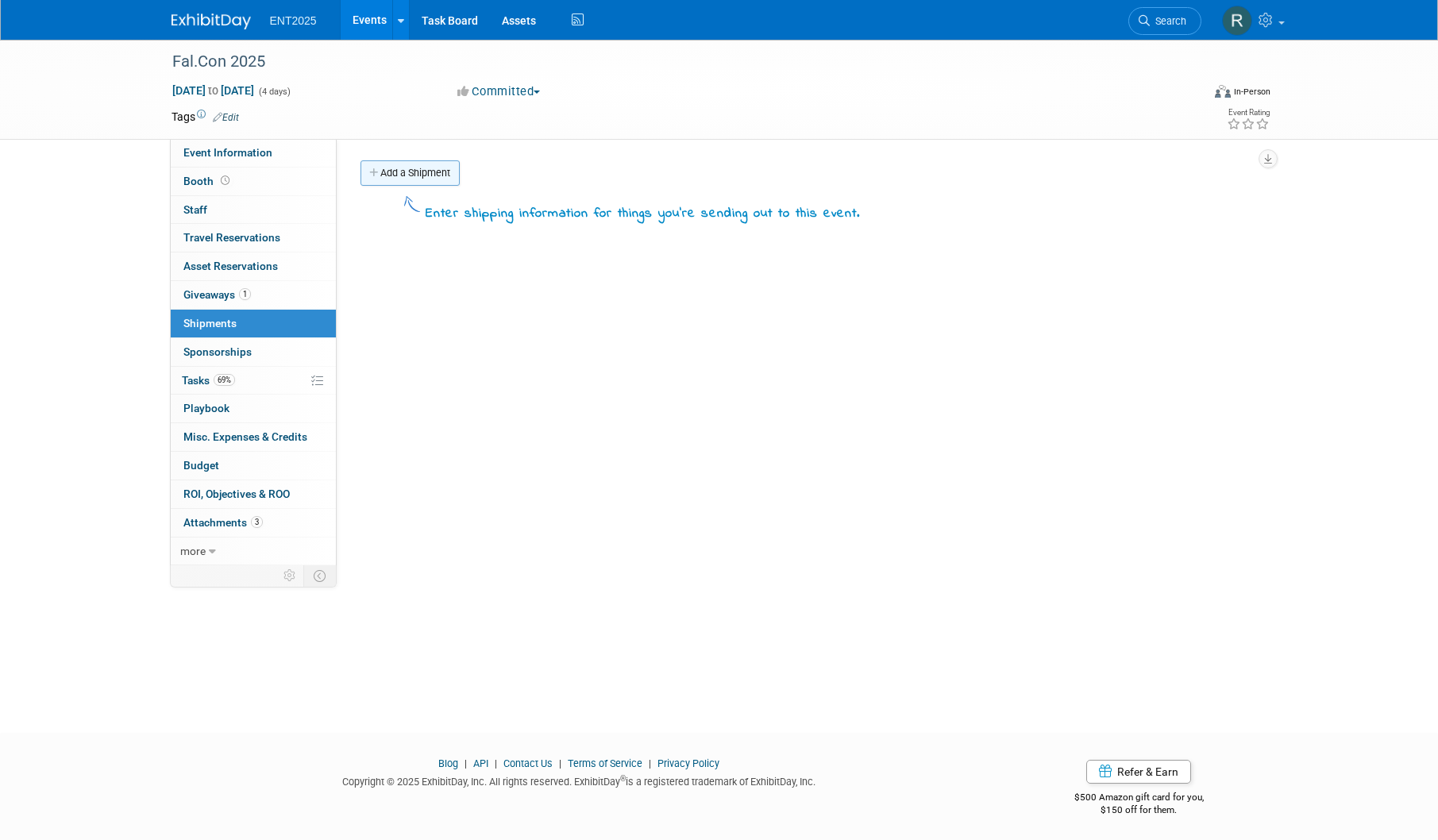
click at [424, 174] on link "Add a Shipment" at bounding box center [409, 173] width 99 height 25
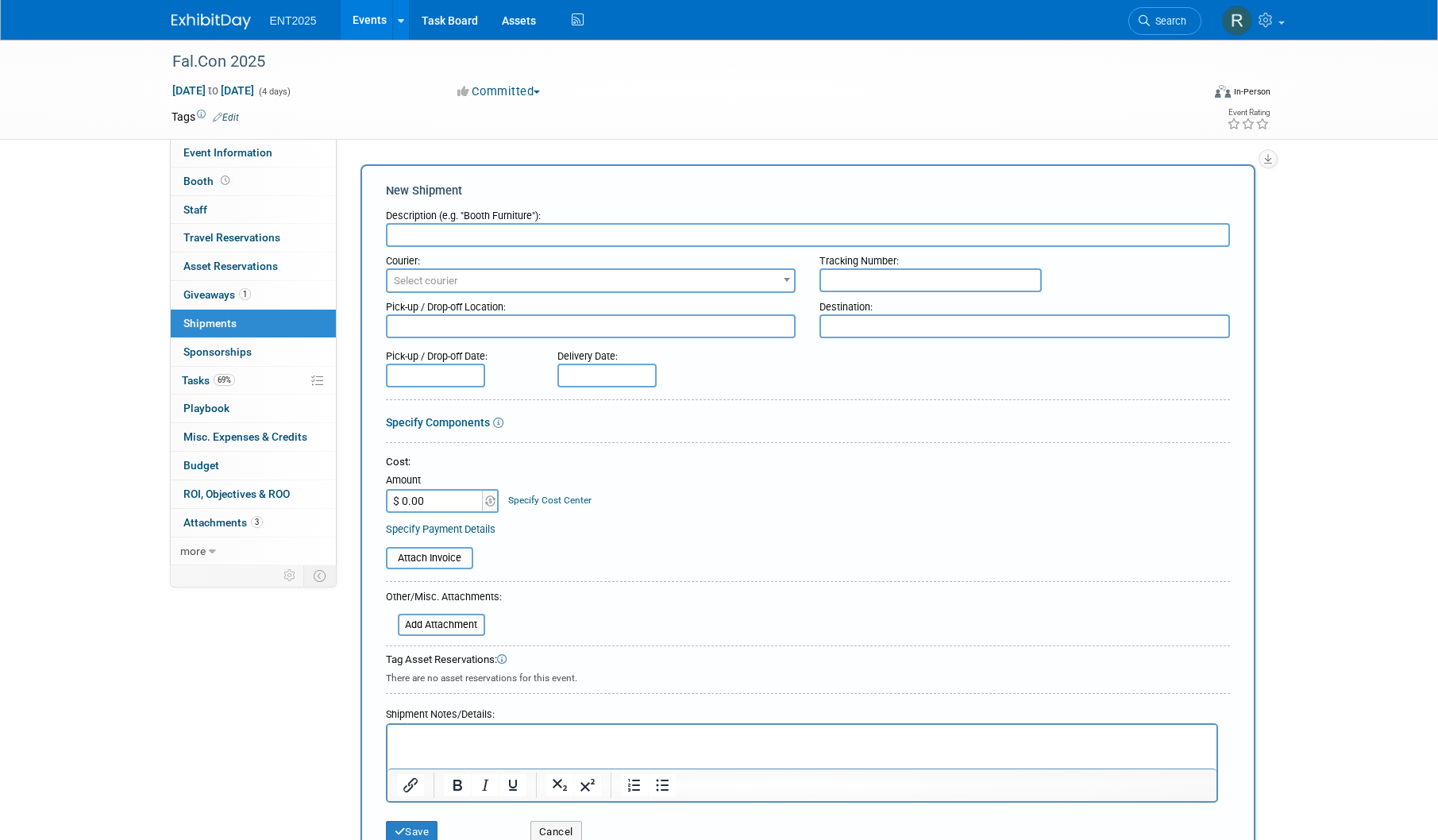
click at [102, 381] on div "Fal.Con 2025 [DATE] to [DATE] (4 days) [DATE] to [DATE] Committed Committed Con…" at bounding box center [719, 473] width 1438 height 867
click at [102, 238] on div "Fal.Con 2025 [DATE] to [DATE] (4 days) [DATE] to [DATE] Committed Committed Con…" at bounding box center [719, 473] width 1438 height 867
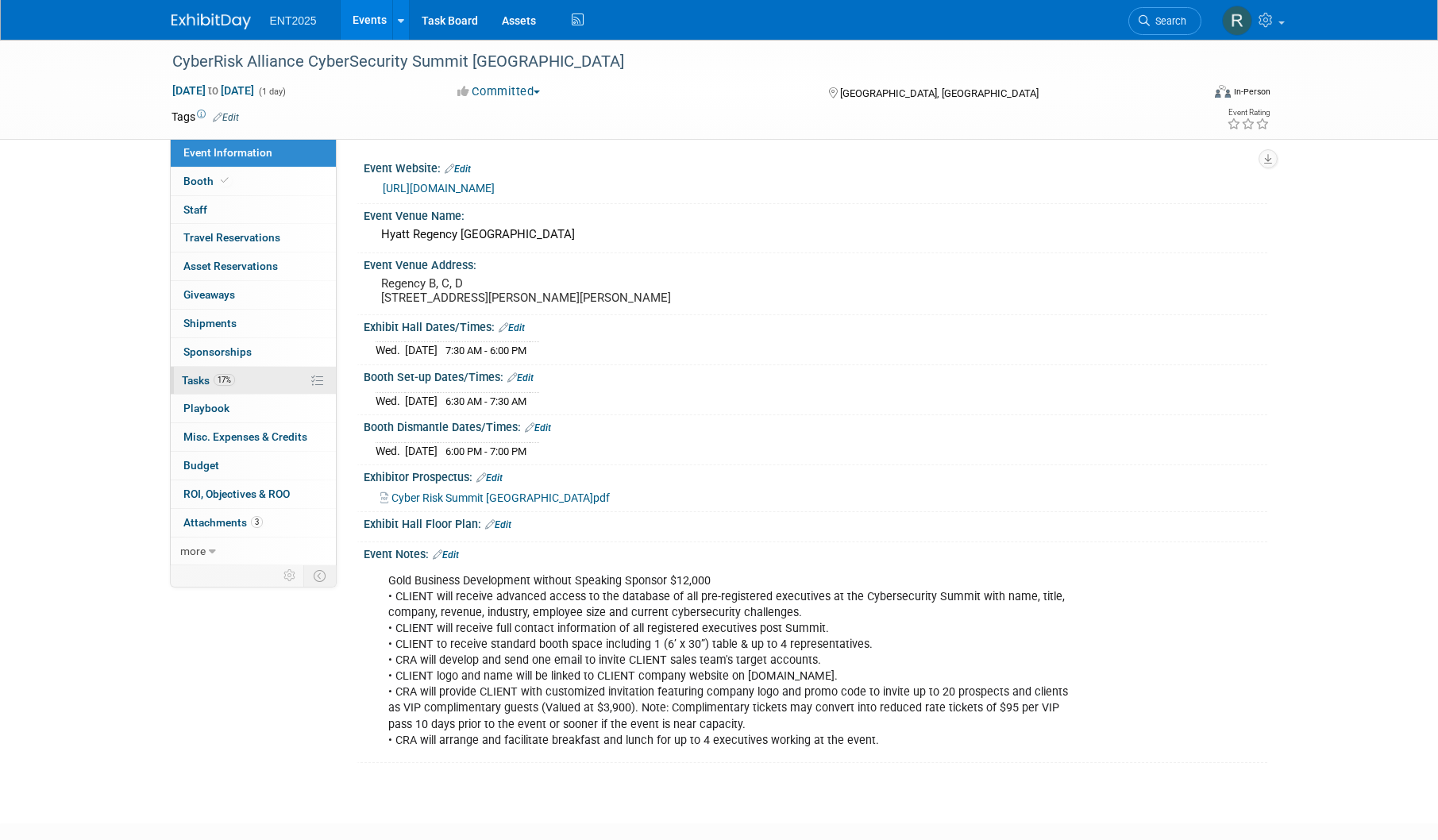
click at [197, 375] on span "Tasks 17%" at bounding box center [208, 379] width 53 height 13
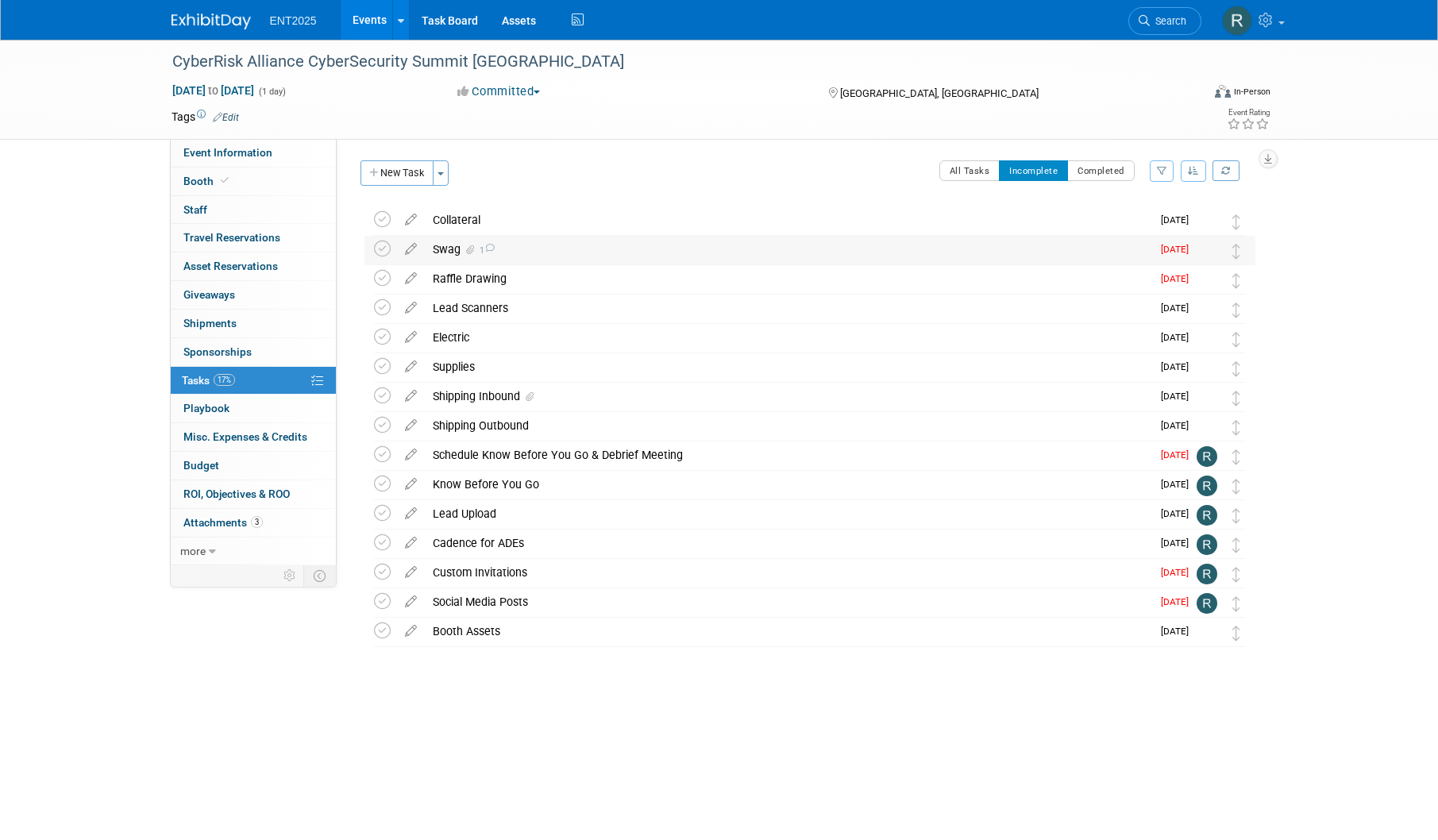
click at [451, 246] on div "Swag 1" at bounding box center [788, 249] width 726 height 27
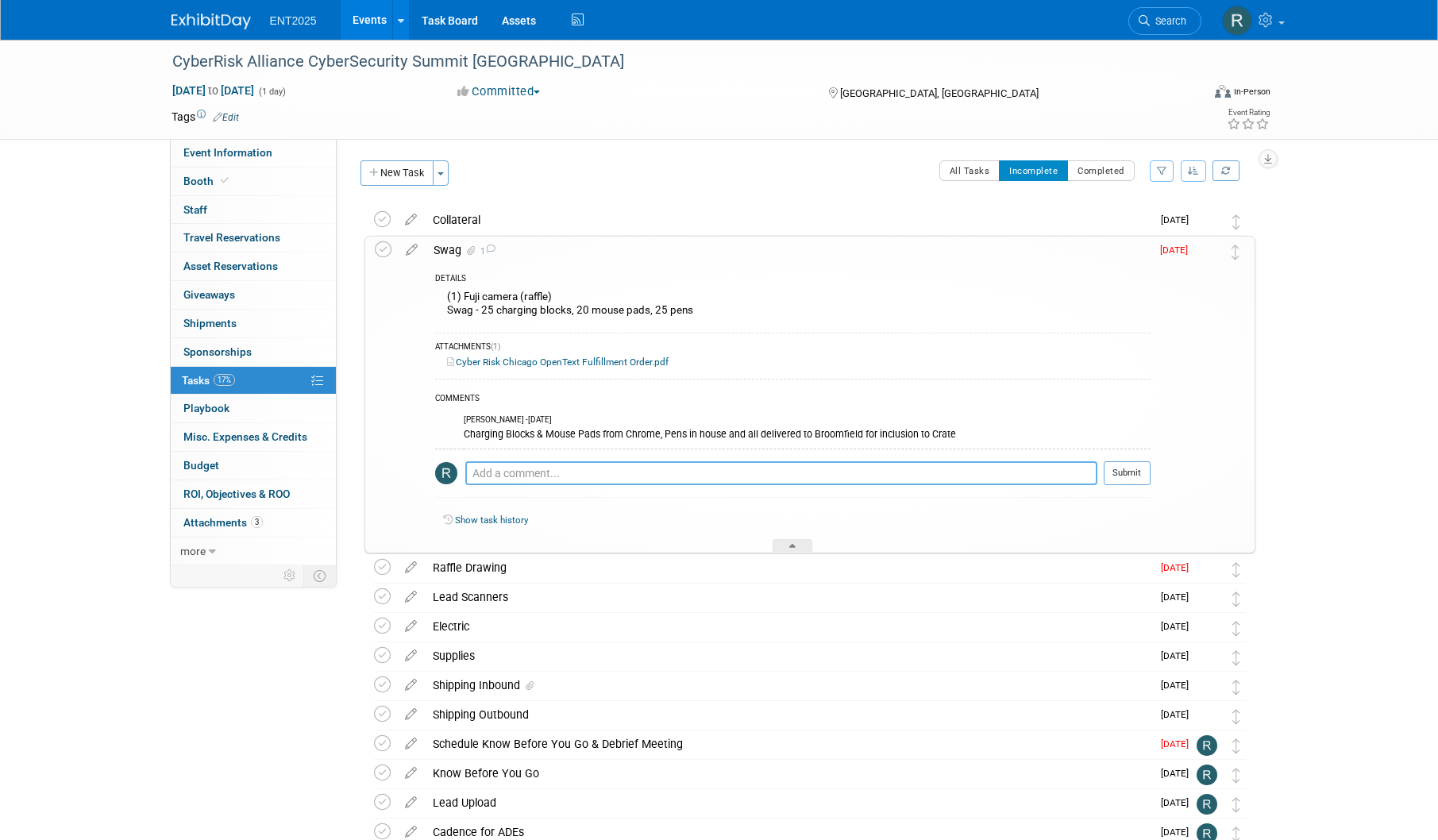
click at [490, 472] on textarea at bounding box center [781, 473] width 632 height 24
paste textarea "Swag Items: 50 - Spiral notebooks 50 - Pens (same as we sent to Black Hat) 40 -…"
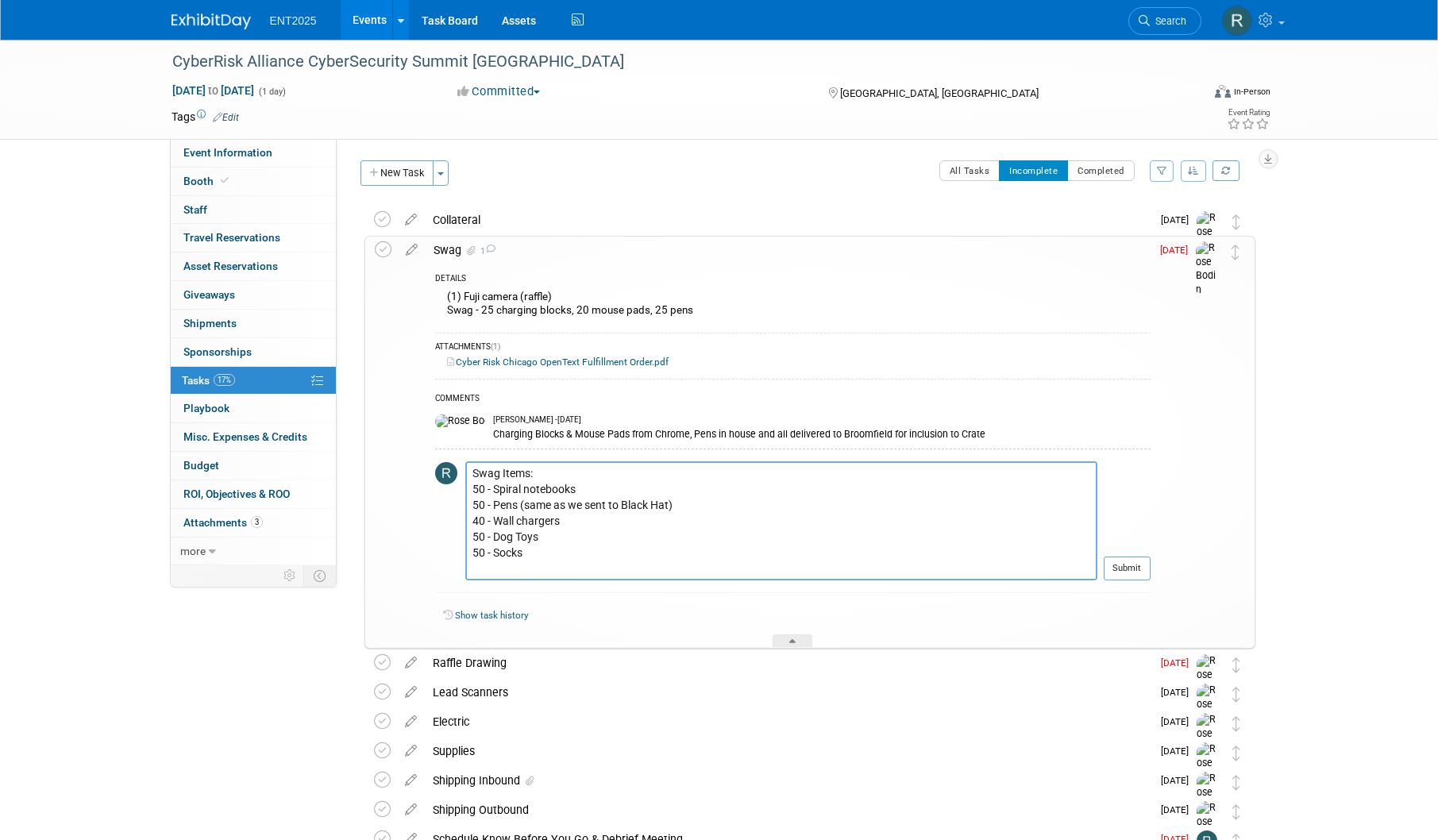
click at [479, 490] on textarea "Swag Items: 50 - Spiral notebooks 50 - Pens (same as we sent to Black Hat) 40 -…" at bounding box center [781, 520] width 632 height 119
click at [478, 502] on textarea "Swag Items: 30 - Spiral notebooks 50 - Pens (same as we sent to Black Hat) 40 -…" at bounding box center [781, 520] width 632 height 119
click at [478, 518] on textarea "Swag Items: 30 - Spiral notebooks 30 - Pens (same as we sent to Black Hat) 40 -…" at bounding box center [781, 520] width 632 height 119
click at [479, 535] on textarea "Swag Items: 30 - Spiral notebooks 30 - Pens (same as we sent to Black Hat) 30 -…" at bounding box center [781, 520] width 632 height 119
click at [610, 538] on textarea "Swag Items: 30 - Spiral notebooks 30 - Pens (same as we sent to Black Hat) 30 -…" at bounding box center [781, 520] width 632 height 119
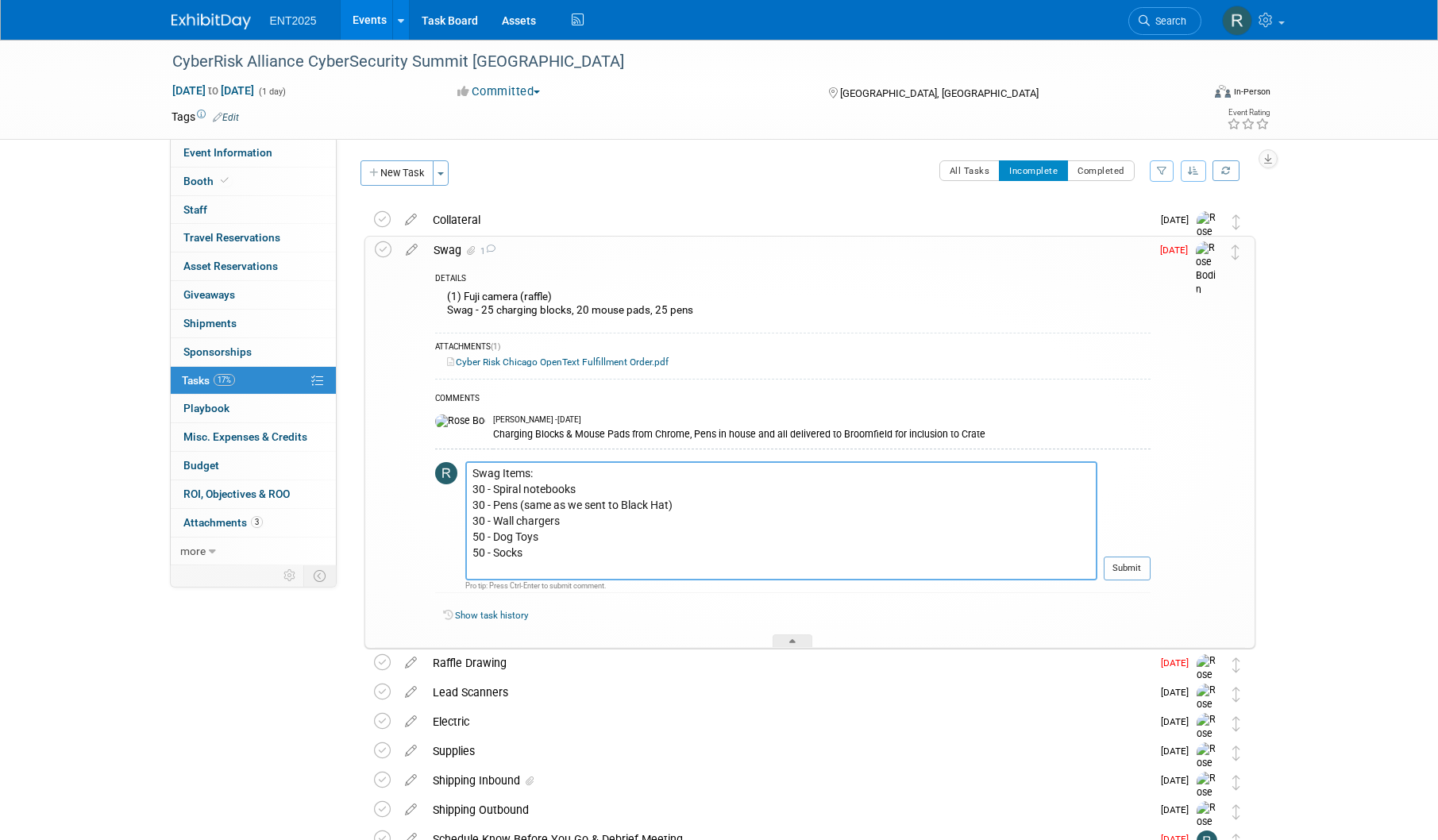
drag, startPoint x: 483, startPoint y: 488, endPoint x: 471, endPoint y: 489, distance: 12.0
click at [471, 489] on textarea "Swag Items: 30 - Spiral notebooks 30 - Pens (same as we sent to Black Hat) 30 -…" at bounding box center [781, 520] width 632 height 119
drag, startPoint x: 484, startPoint y: 503, endPoint x: 475, endPoint y: 504, distance: 9.1
click at [475, 504] on textarea "Swag Items: 25 - Spiral notebooks 30 - Pens (same as we sent to Black Hat) 30 -…" at bounding box center [781, 520] width 632 height 119
click at [482, 517] on textarea "Swag Items: 25 - Spiral notebooks 25 - Pens (same as we sent to Black Hat) 30 -…" at bounding box center [781, 520] width 632 height 119
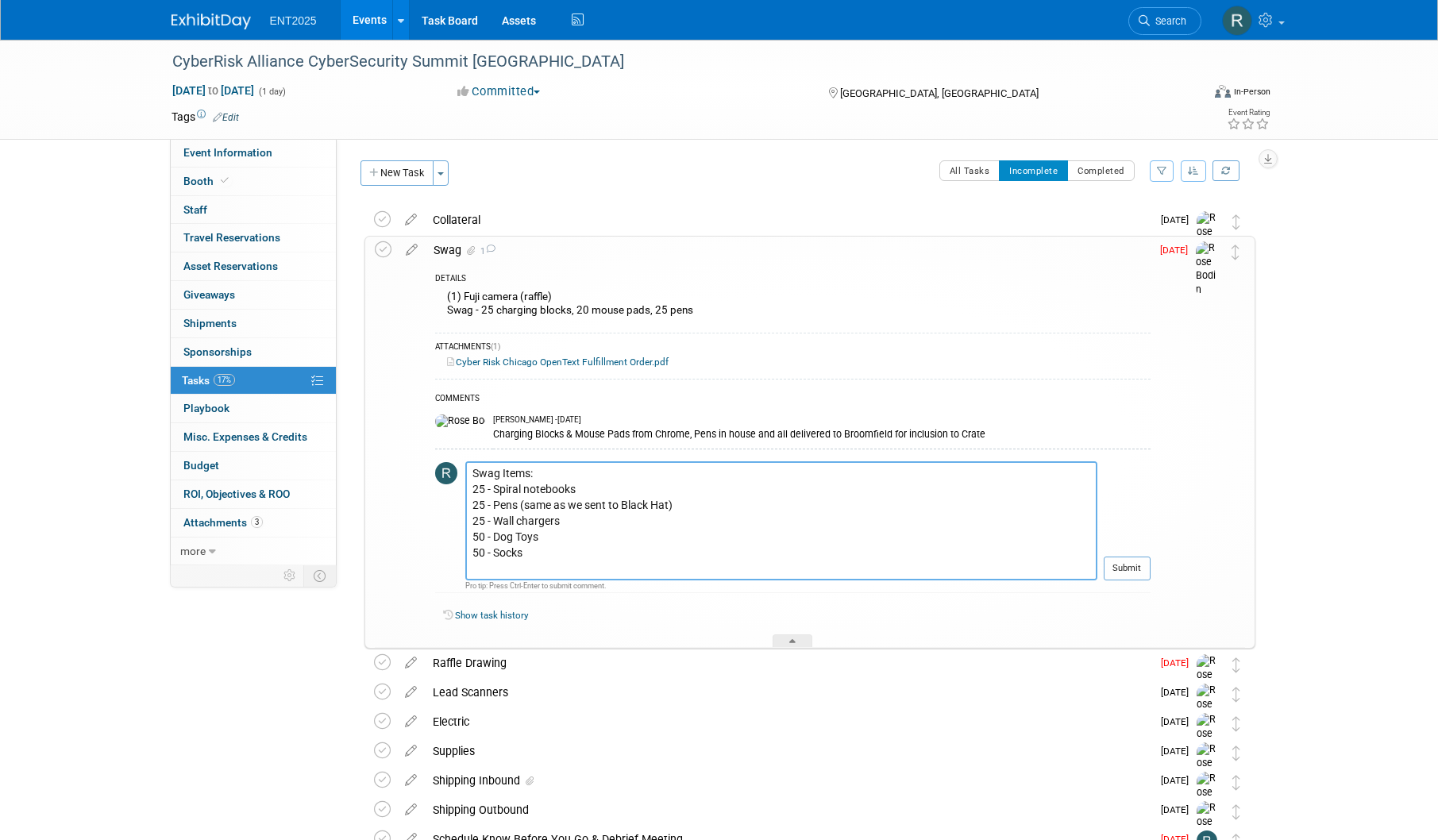
drag, startPoint x: 562, startPoint y: 519, endPoint x: 496, endPoint y: 524, distance: 66.2
click at [496, 524] on textarea "Swag Items: 25 - Spiral notebooks 25 - Pens (same as we sent to Black Hat) 25 -…" at bounding box center [781, 520] width 632 height 119
click at [477, 535] on textarea "Swag Items: 25 - Spiral notebooks 25 - Pens (same as we sent to Black Hat) 25 -…" at bounding box center [781, 520] width 632 height 119
click at [483, 534] on textarea "Swag Items: 25 - Spiral notebooks 25 - Pens (same as we sent to Black Hat) 25 -…" at bounding box center [781, 520] width 632 height 119
click at [485, 554] on textarea "Swag Items: 25 - Spiral notebooks 25 - Pens (same as we sent to Black Hat) 25 -…" at bounding box center [781, 520] width 632 height 119
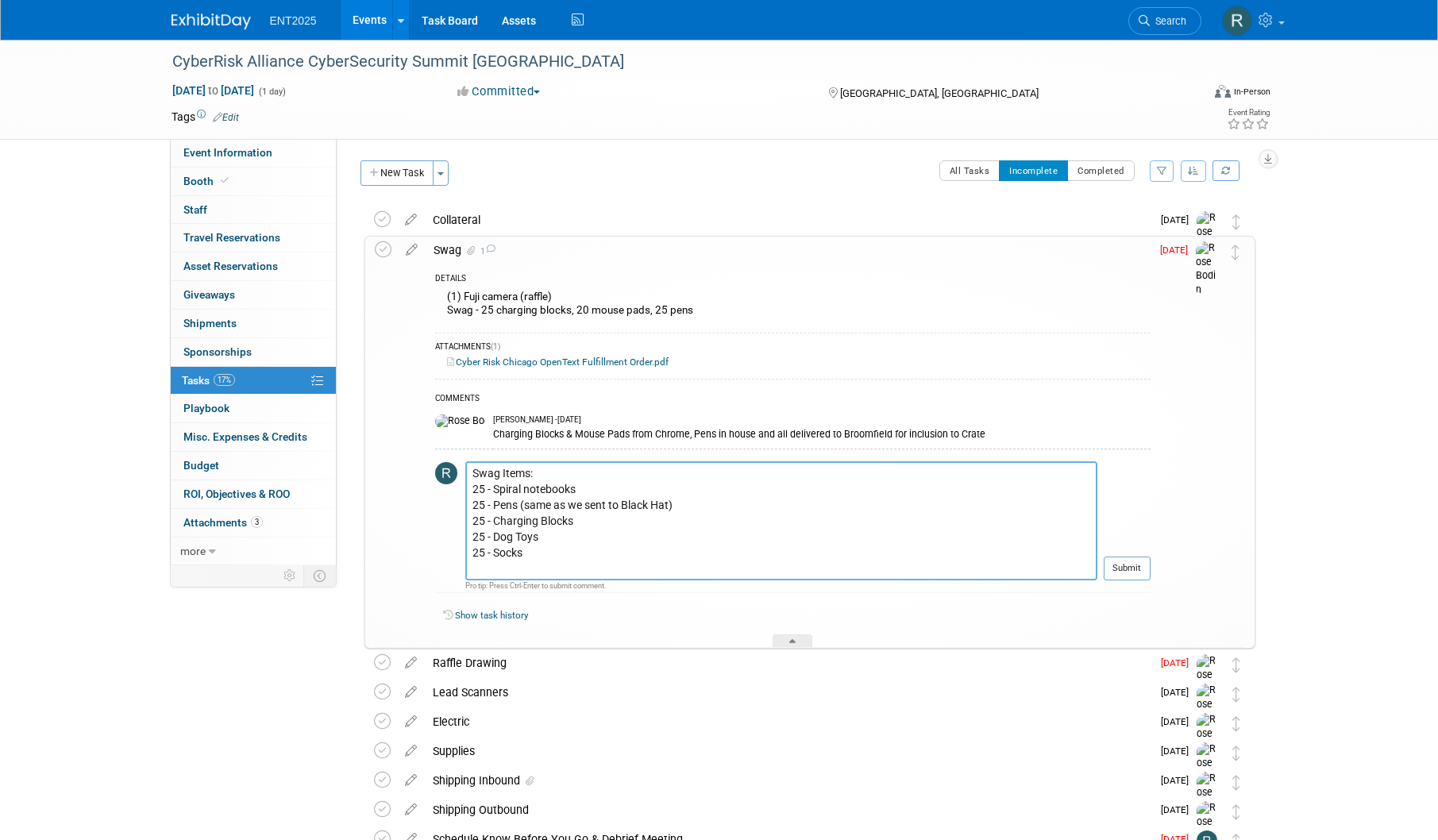
click at [472, 473] on textarea "Swag Items: 25 - Spiral notebooks 25 - Pens (same as we sent to Black Hat) 25 -…" at bounding box center [781, 520] width 632 height 119
click at [470, 474] on textarea "Swag Items: 25 - Spiral notebooks 25 - Pens (same as we sent to Black Hat) 25 -…" at bounding box center [781, 520] width 632 height 119
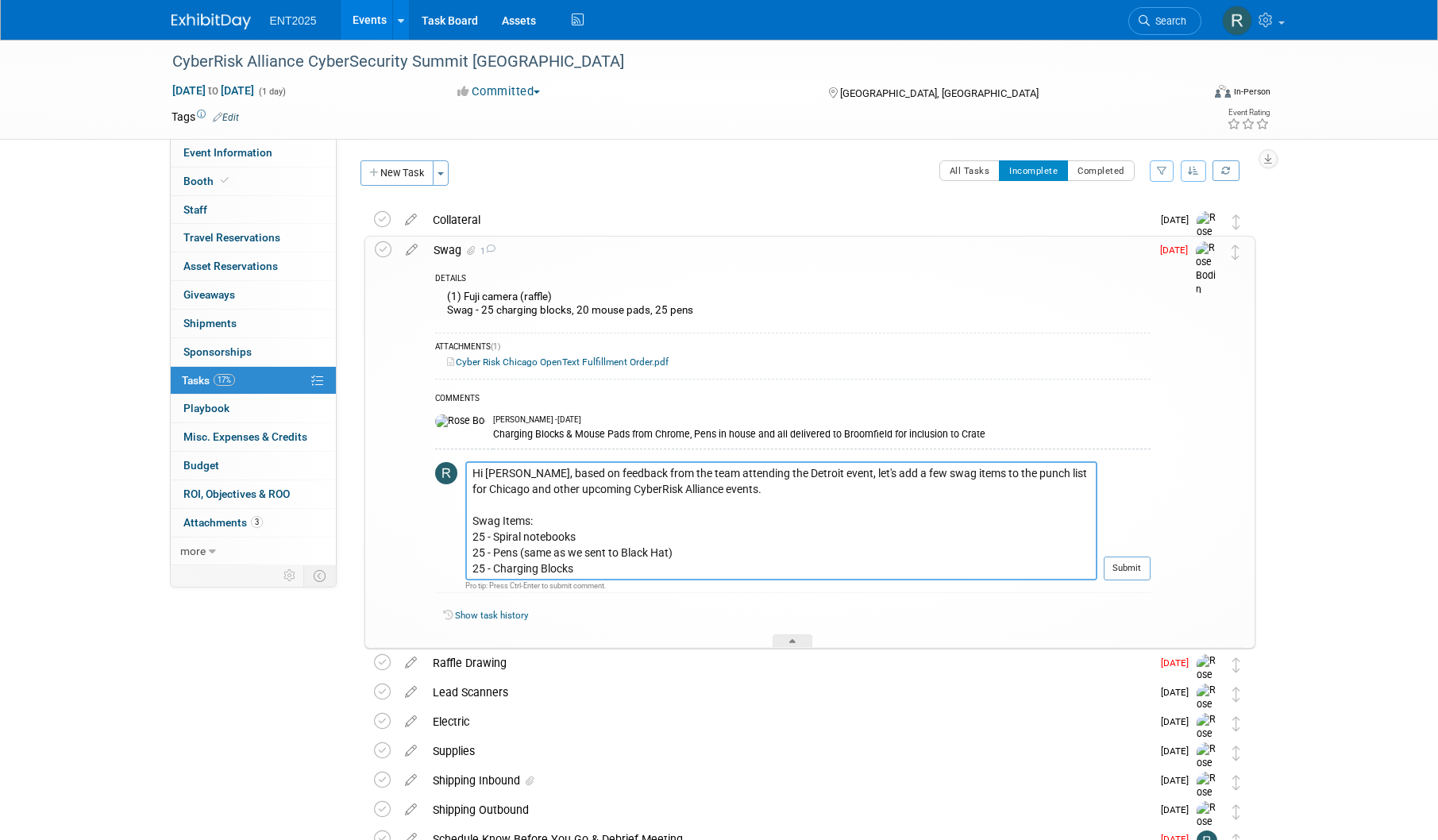
drag, startPoint x: 552, startPoint y: 519, endPoint x: 451, endPoint y: 519, distance: 101.0
click at [451, 519] on tr "Hi Rose, based on feedback from the team attending the Detroit event, let's add…" at bounding box center [792, 527] width 716 height 131
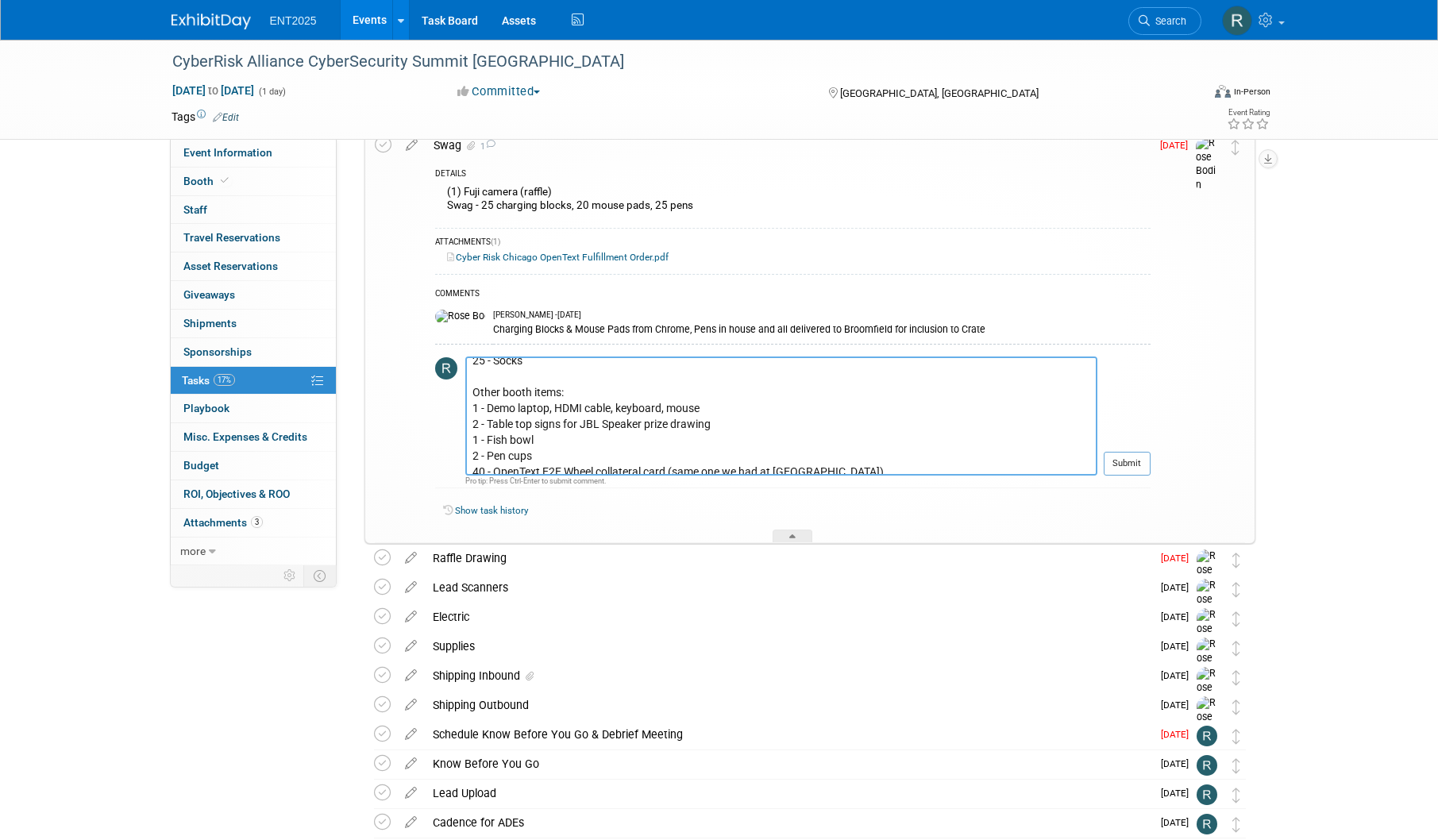
scroll to position [143, 0]
drag, startPoint x: 472, startPoint y: 392, endPoint x: 583, endPoint y: 443, distance: 122.2
click at [583, 443] on textarea "Hi Rose, based on feedback from the team attending the Detroit event, let's add…" at bounding box center [781, 415] width 632 height 119
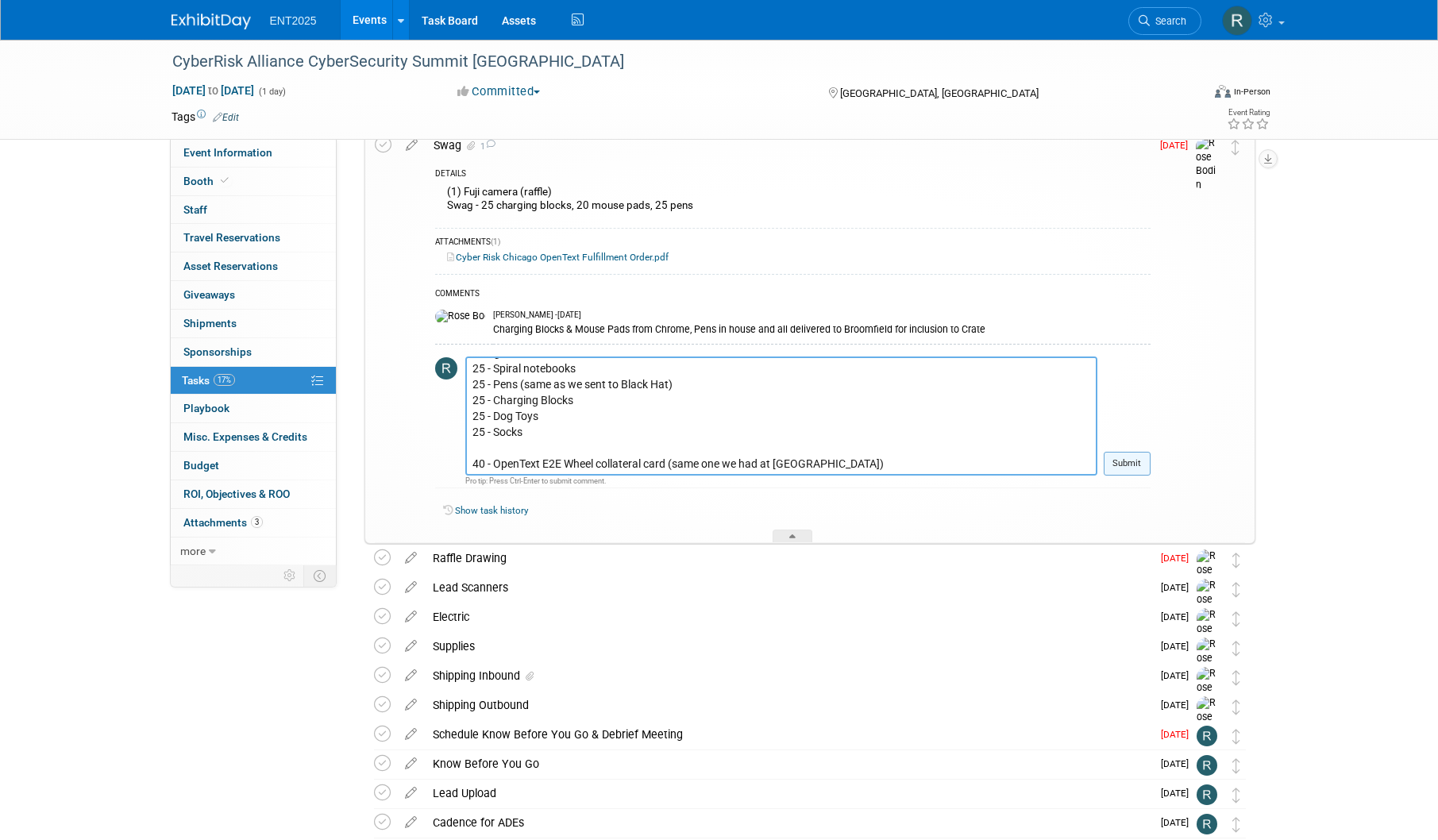
type textarea "Hi Rose, based on feedback from the team attending the Detroit event, let's add…"
click at [1128, 466] on button "Submit" at bounding box center [1126, 463] width 46 height 24
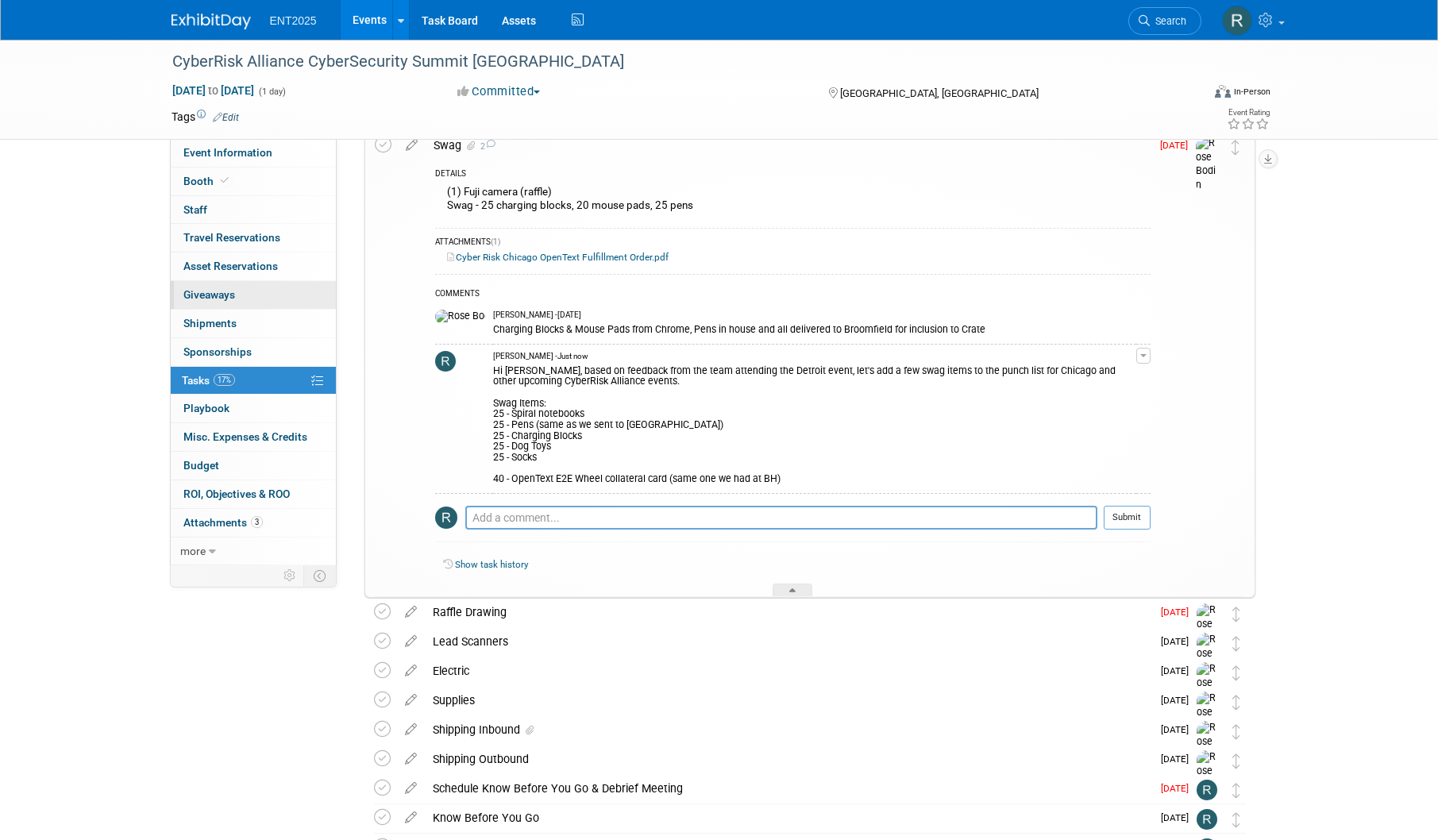
click at [218, 297] on span "Giveaways 0" at bounding box center [209, 294] width 51 height 13
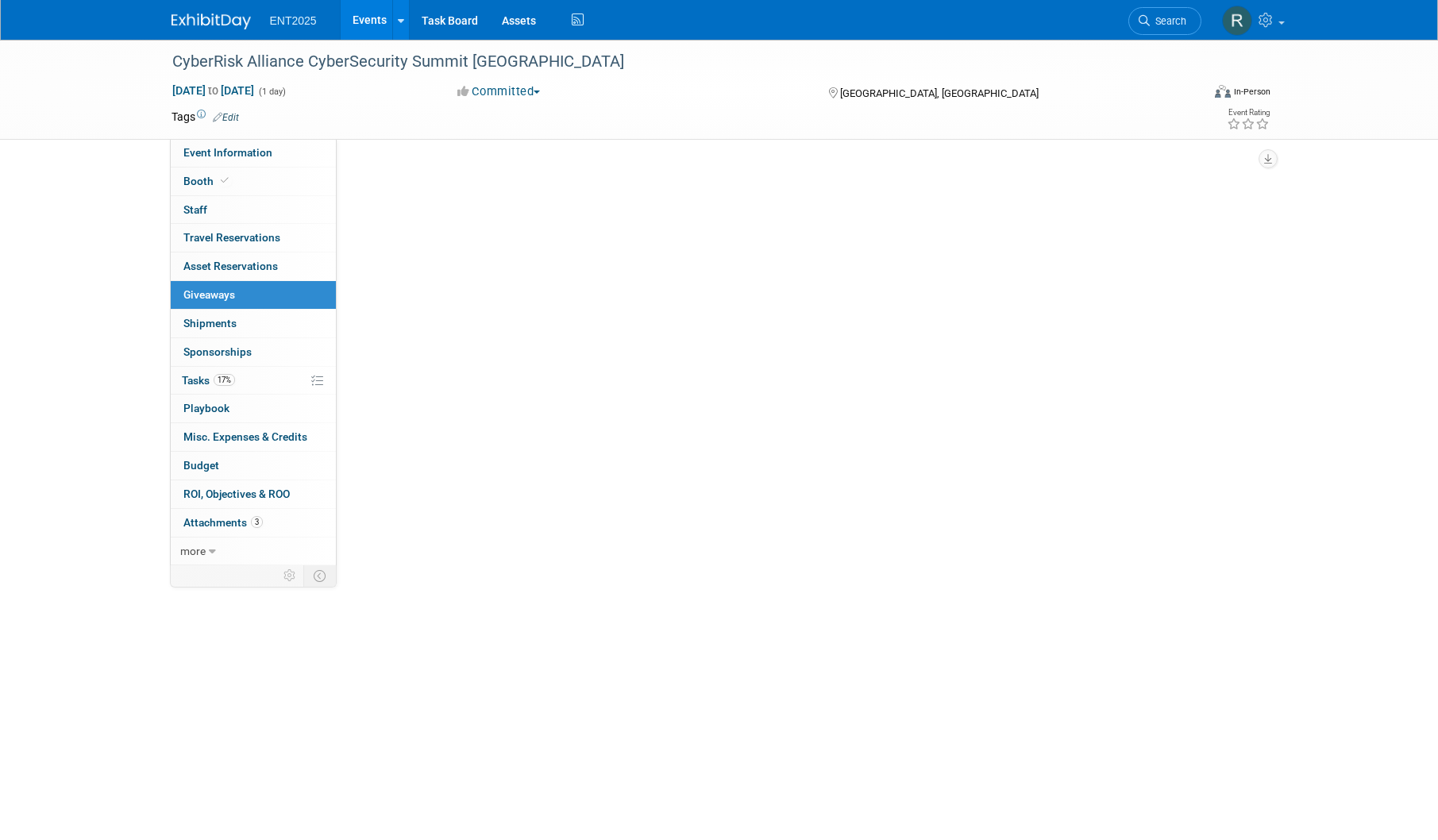
scroll to position [0, 0]
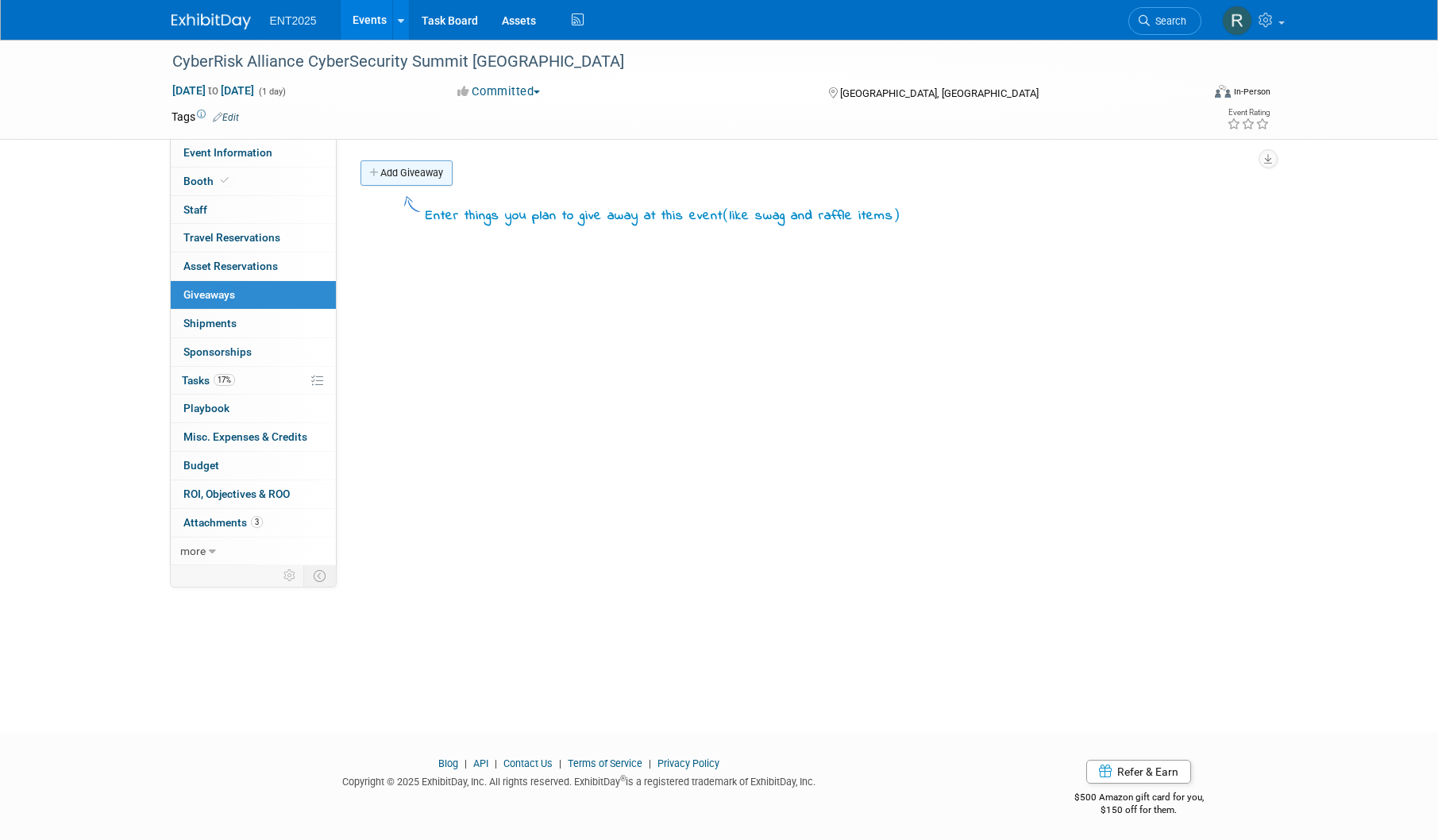
click at [417, 176] on link "Add Giveaway" at bounding box center [406, 173] width 92 height 25
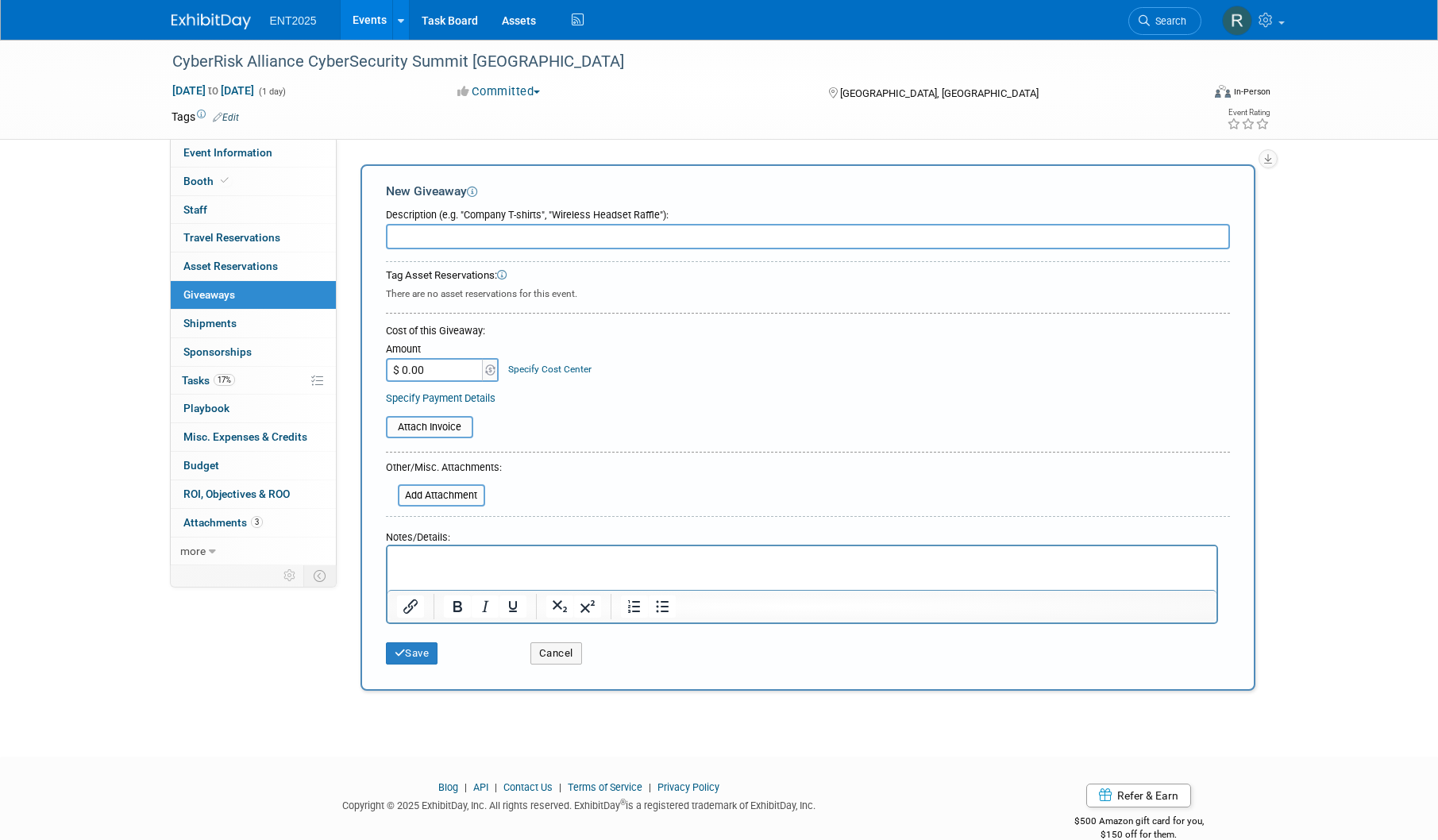
click at [95, 378] on div "CyberRisk Alliance CyberSecurity Summit Chicago Sep 10, 2025 to Sep 10, 2025 (1…" at bounding box center [719, 383] width 1438 height 688
